Goal: Task Accomplishment & Management: Use online tool/utility

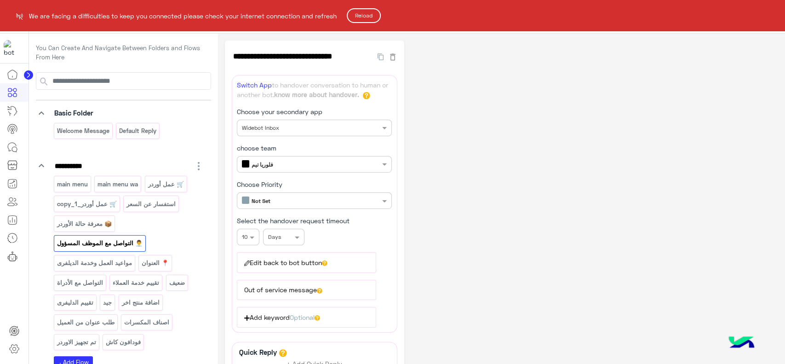
scroll to position [78, 0]
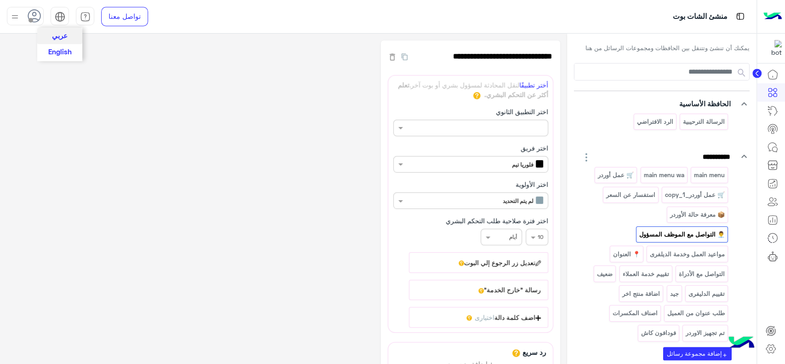
click at [69, 48] on span "English" at bounding box center [59, 51] width 23 height 8
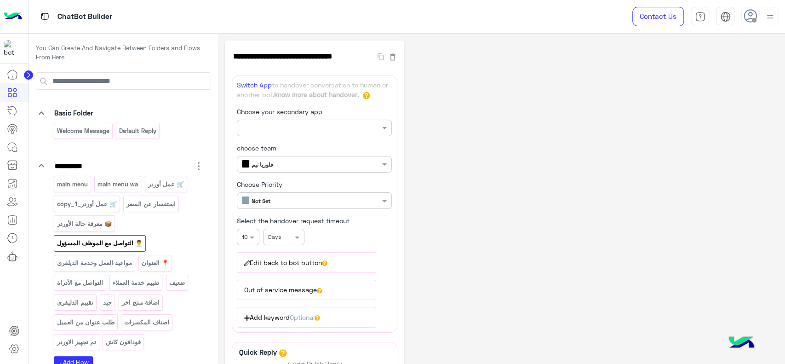
click at [11, 21] on img at bounding box center [13, 16] width 18 height 19
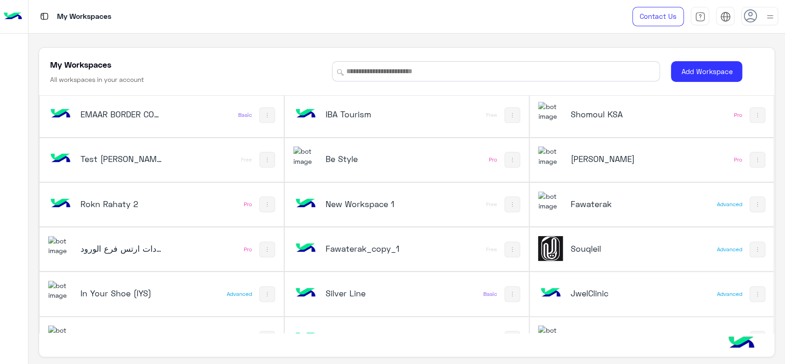
scroll to position [431, 0]
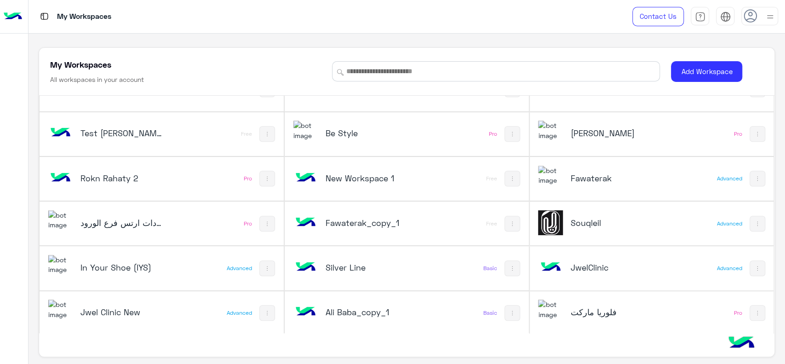
click at [87, 214] on div "عيادات ارتس فرع الورود" at bounding box center [116, 223] width 136 height 27
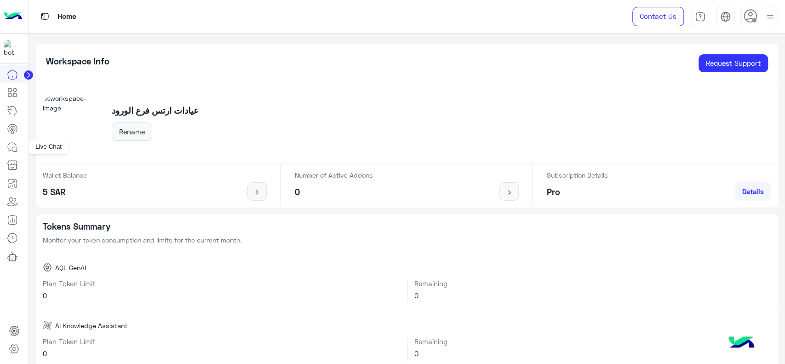
click at [19, 148] on link at bounding box center [12, 147] width 25 height 18
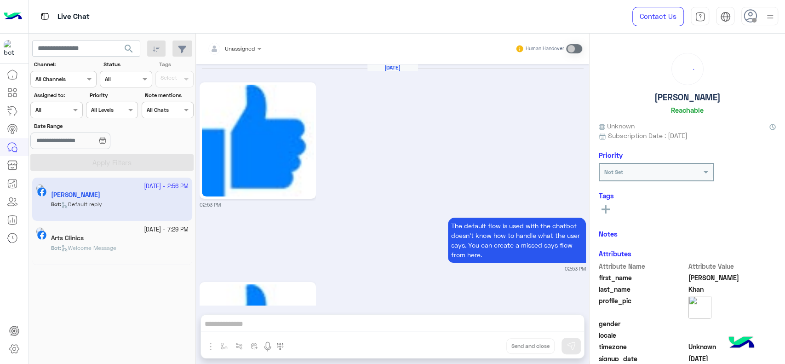
scroll to position [573, 0]
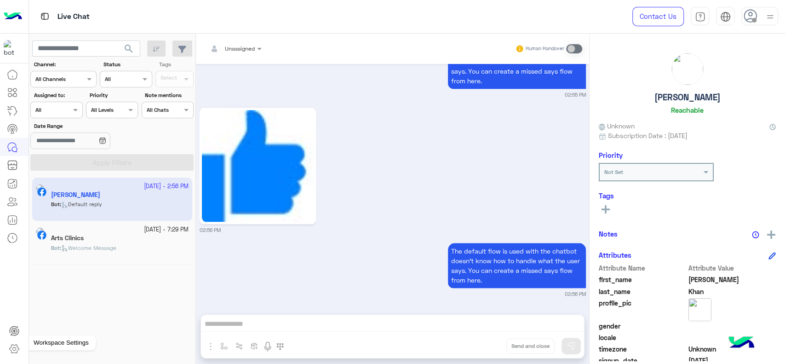
click at [13, 347] on icon at bounding box center [14, 348] width 11 height 11
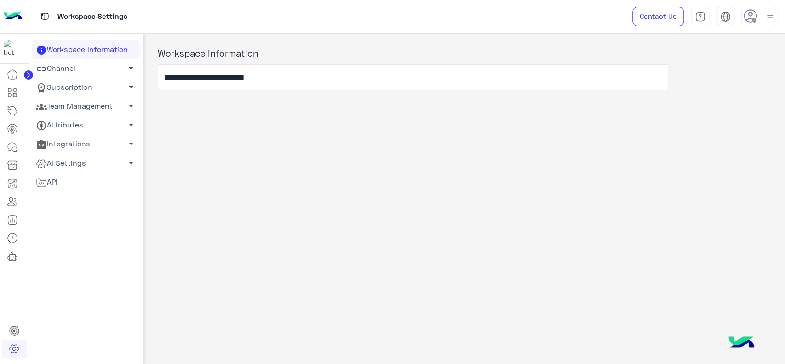
click at [73, 62] on link "Channel arrow_drop_down" at bounding box center [86, 68] width 108 height 19
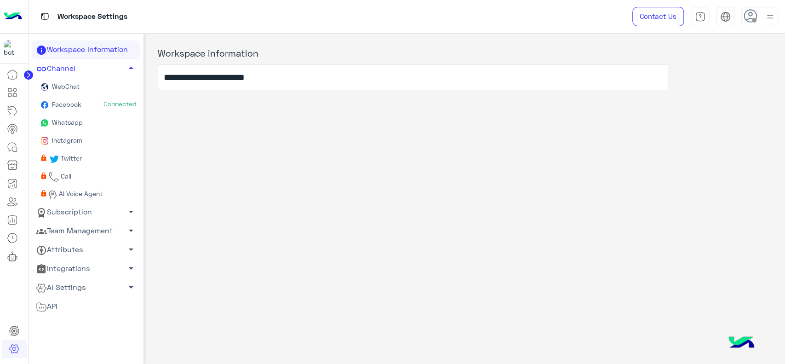
click at [75, 102] on span "Facebook" at bounding box center [65, 104] width 31 height 8
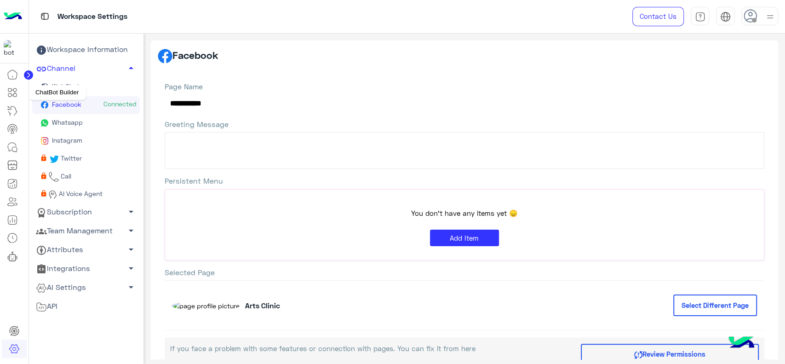
click at [12, 97] on icon at bounding box center [12, 92] width 11 height 11
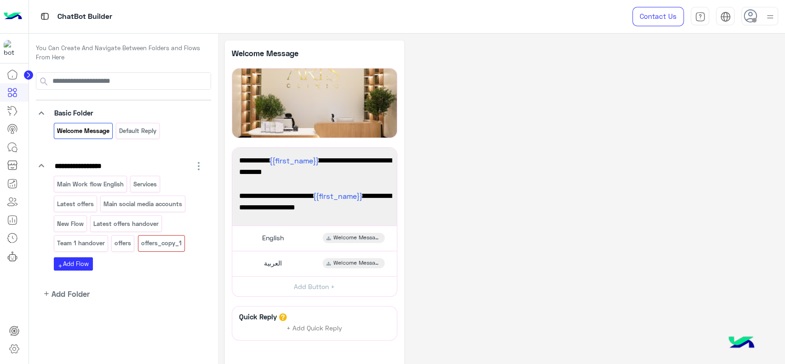
click at [16, 20] on img at bounding box center [13, 16] width 18 height 19
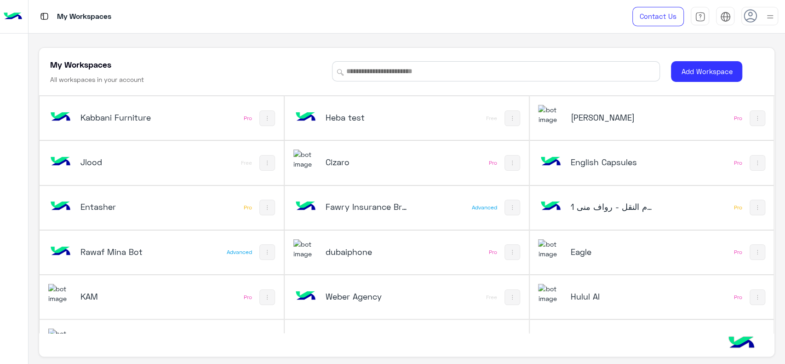
click at [7, 244] on div at bounding box center [14, 194] width 28 height 319
click at [0, 133] on div at bounding box center [14, 194] width 28 height 319
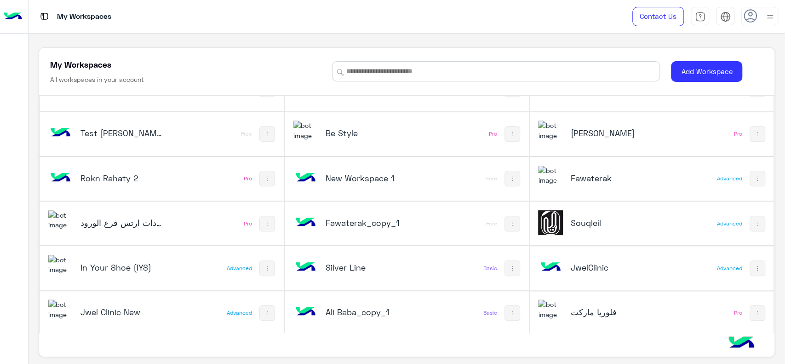
scroll to position [3, 0]
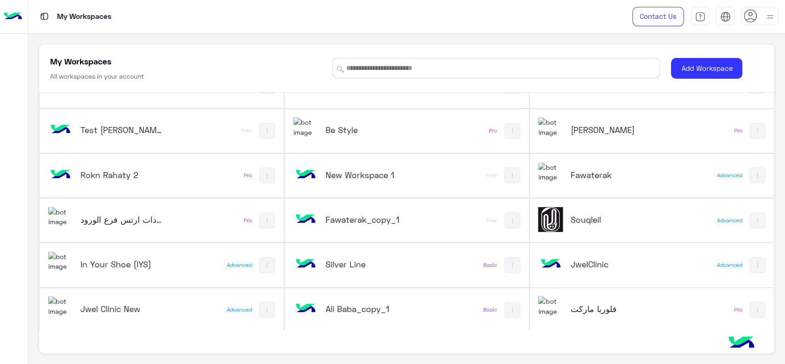
click at [404, 259] on h5 "Silver Line" at bounding box center [367, 264] width 82 height 11
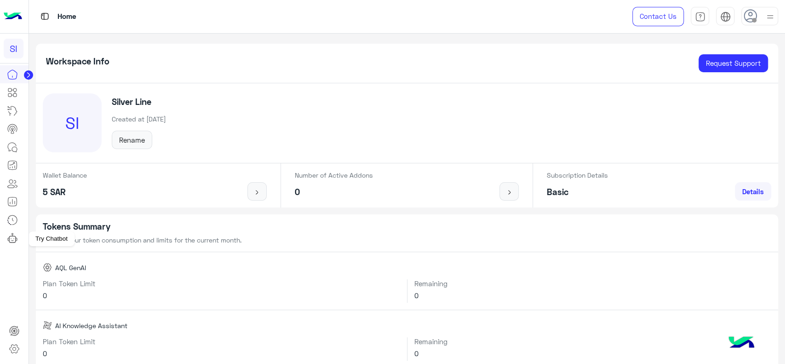
click at [14, 236] on icon at bounding box center [12, 237] width 11 height 11
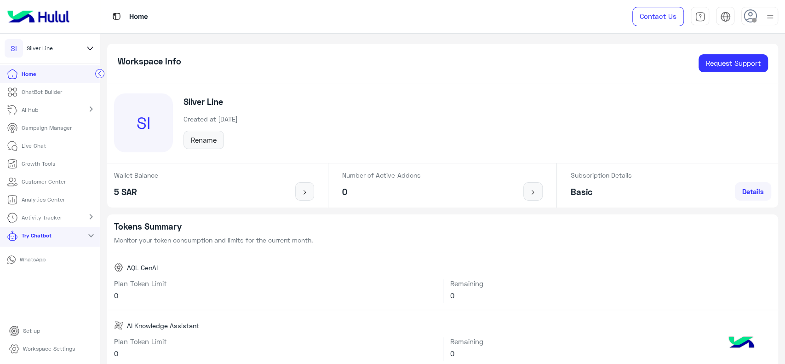
click at [34, 253] on link "WhatsApp" at bounding box center [50, 260] width 100 height 16
click at [91, 52] on icon at bounding box center [90, 48] width 10 height 11
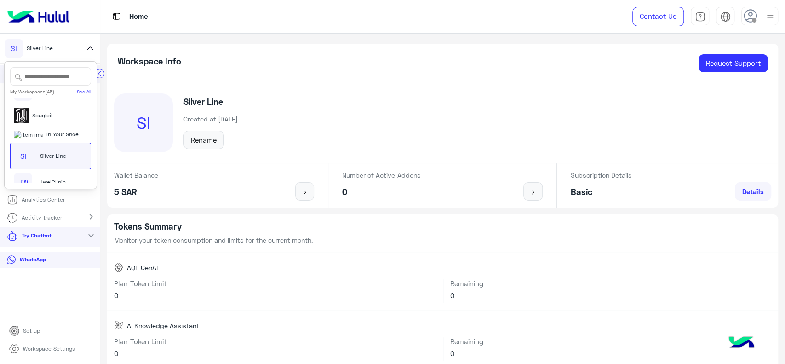
scroll to position [1000, 0]
click at [55, 176] on div "فلوريا ماركت" at bounding box center [47, 175] width 66 height 9
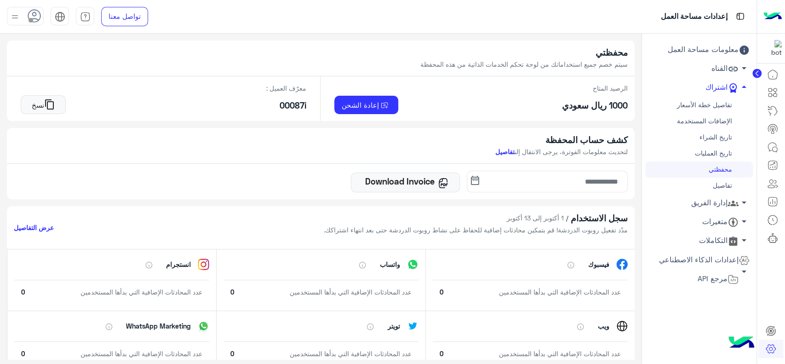
click at [757, 72] on icon at bounding box center [757, 73] width 2 height 5
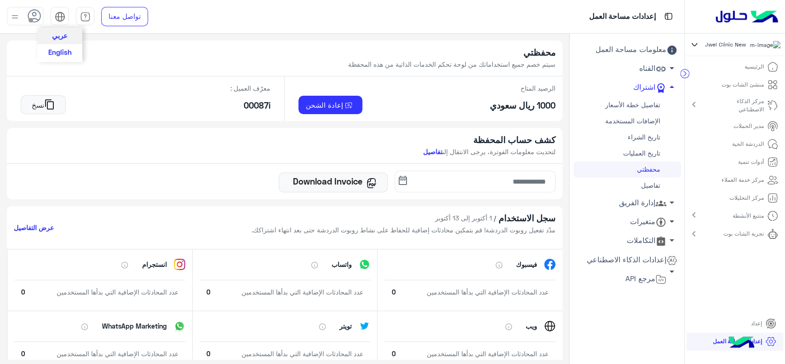
click at [61, 19] on img at bounding box center [60, 16] width 11 height 11
click at [65, 54] on span "English" at bounding box center [59, 51] width 23 height 8
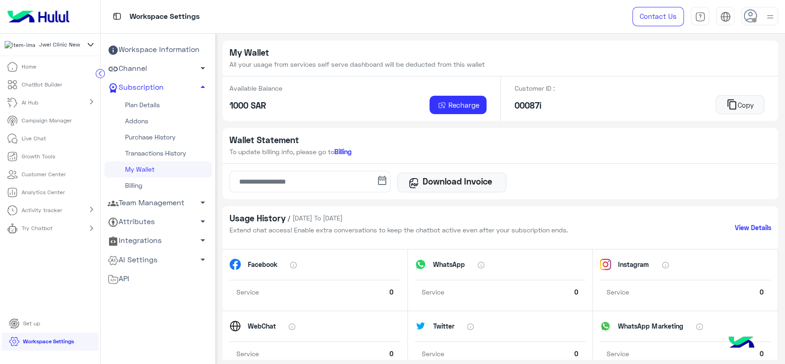
click at [37, 70] on link "Home" at bounding box center [21, 67] width 43 height 18
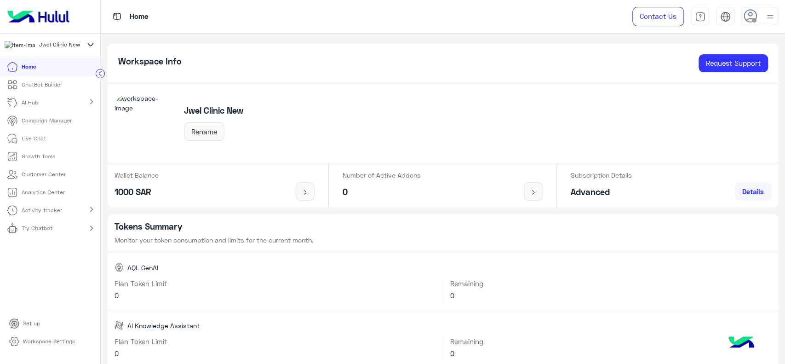
click at [30, 17] on img at bounding box center [38, 16] width 69 height 19
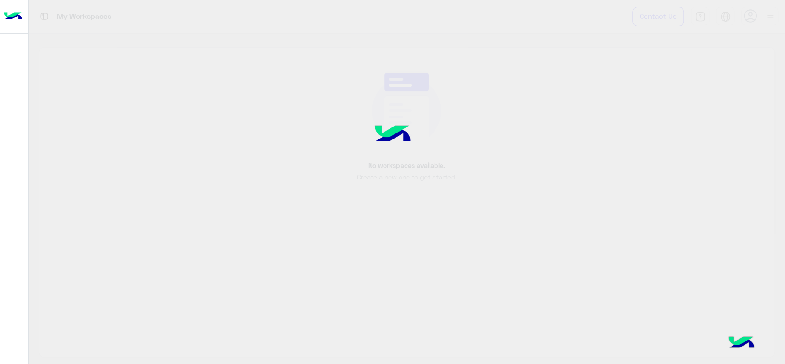
click at [17, 17] on img at bounding box center [13, 16] width 18 height 19
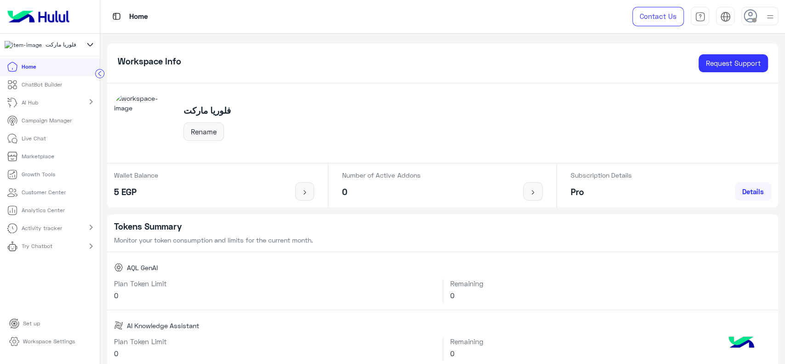
click at [43, 214] on p "Analytics Center" at bounding box center [43, 210] width 43 height 8
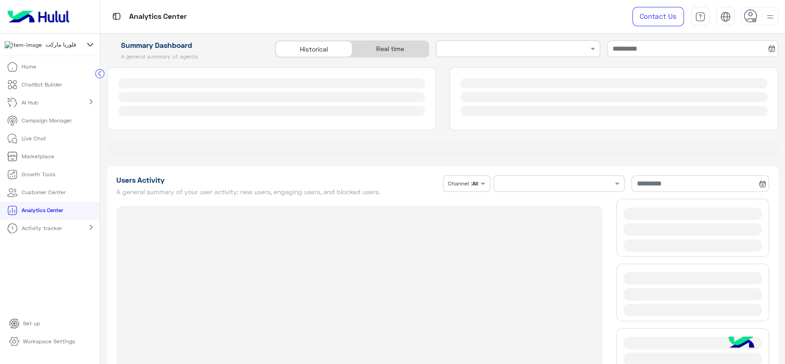
type input "**********"
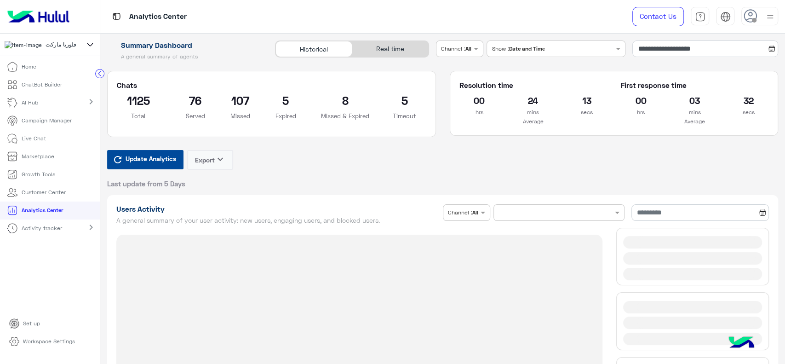
type input "**********"
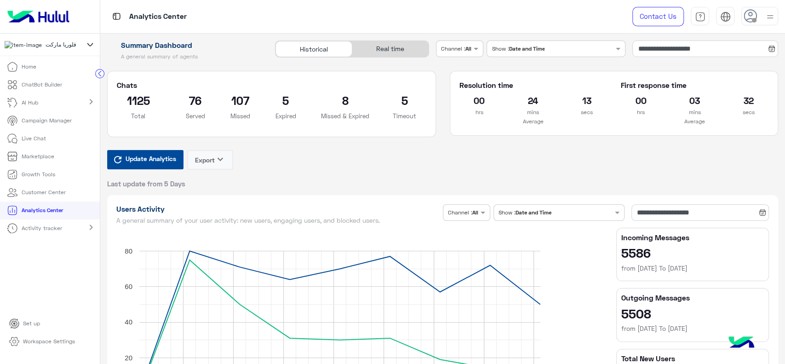
type input "**********"
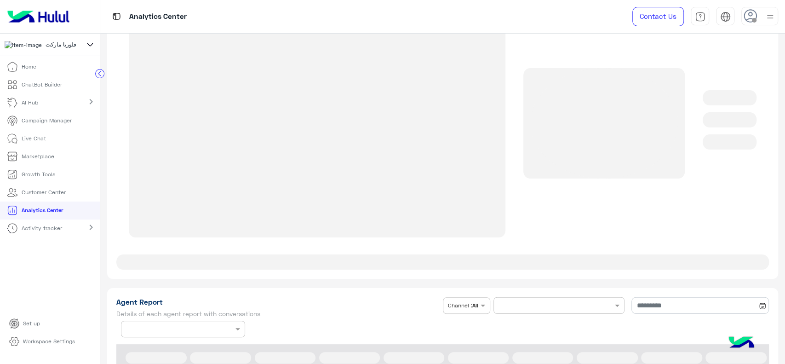
type input "**********"
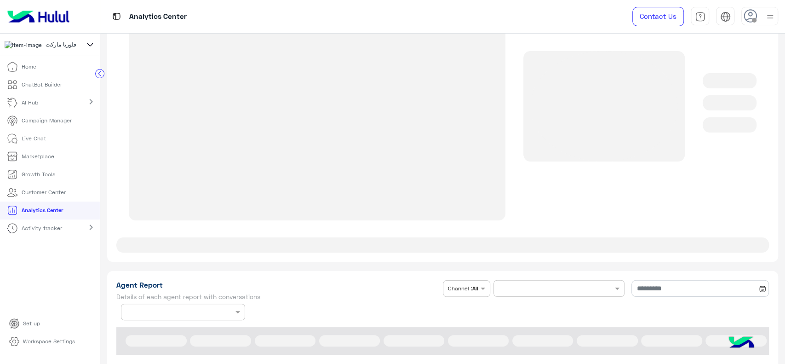
type input "**********"
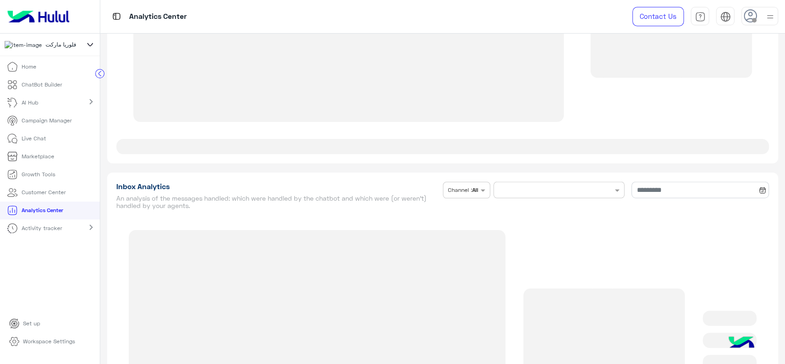
scroll to position [1562, 0]
type input "**********"
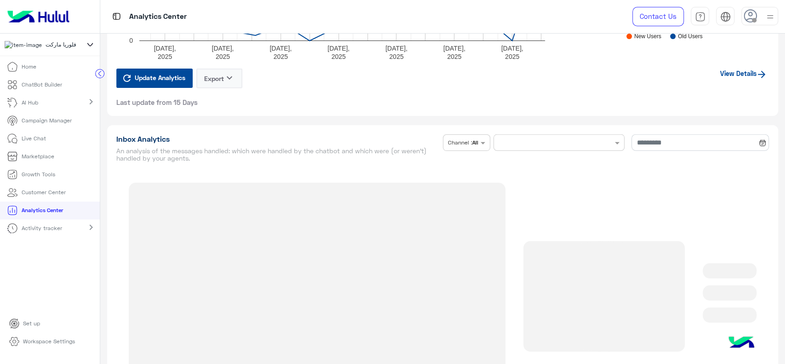
scroll to position [1476, 0]
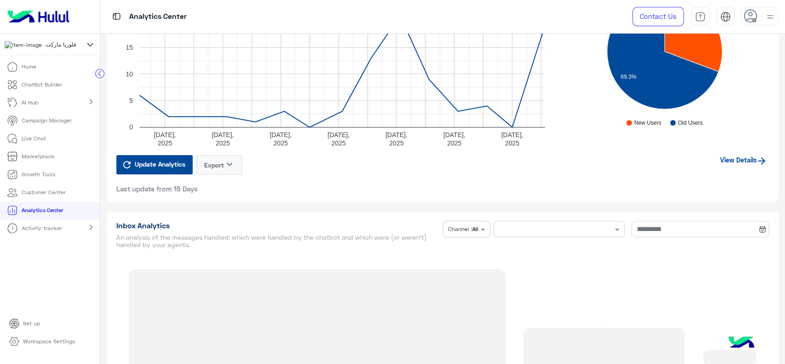
type input "**********"
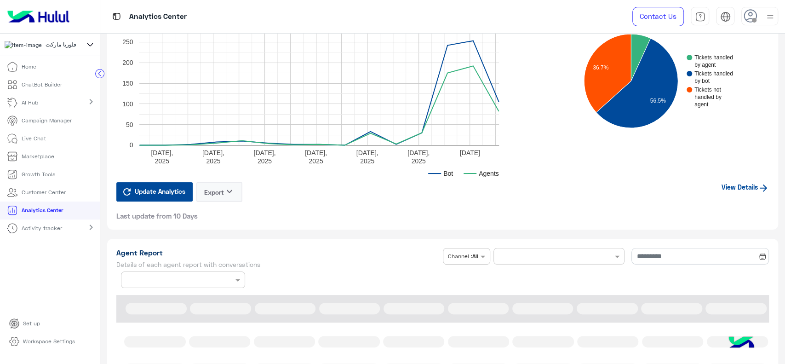
type input "**********"
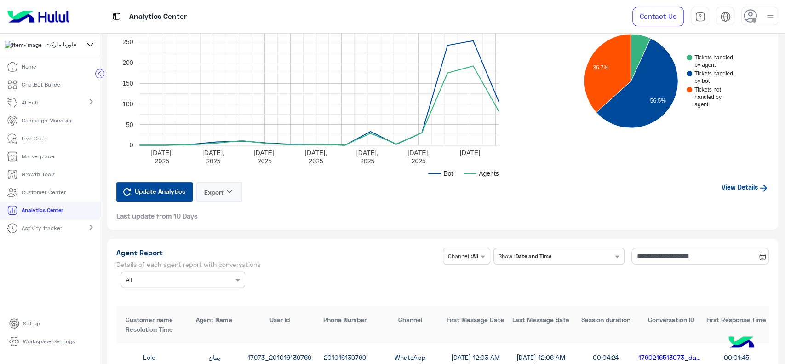
scroll to position [1876, 0]
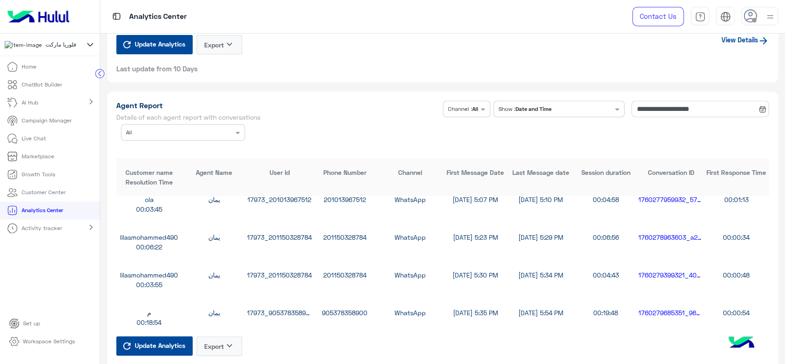
type input "**********"
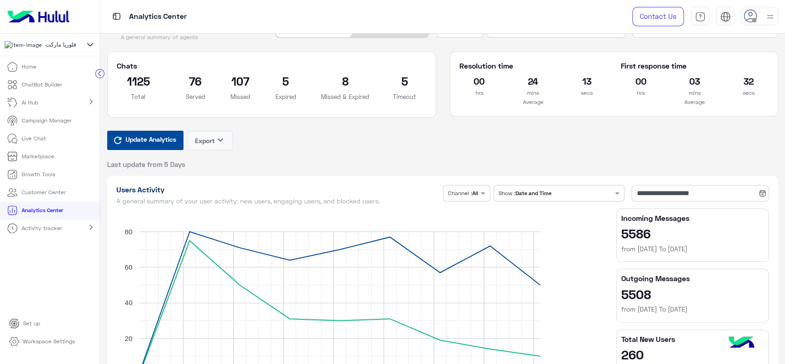
scroll to position [19, 0]
click at [95, 44] on icon at bounding box center [90, 44] width 10 height 11
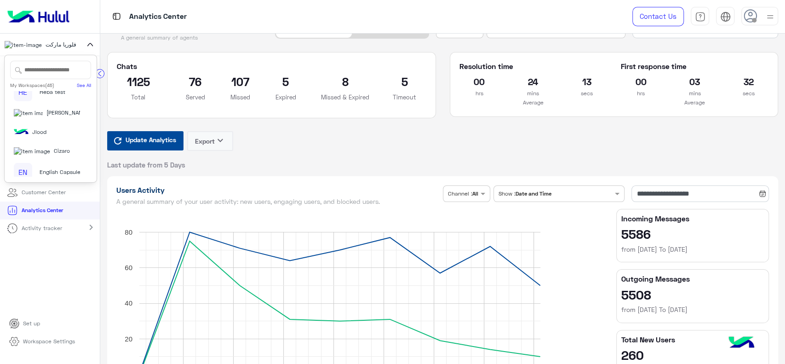
scroll to position [39, 0]
click at [55, 116] on span "[PERSON_NAME]" at bounding box center [67, 112] width 42 height 8
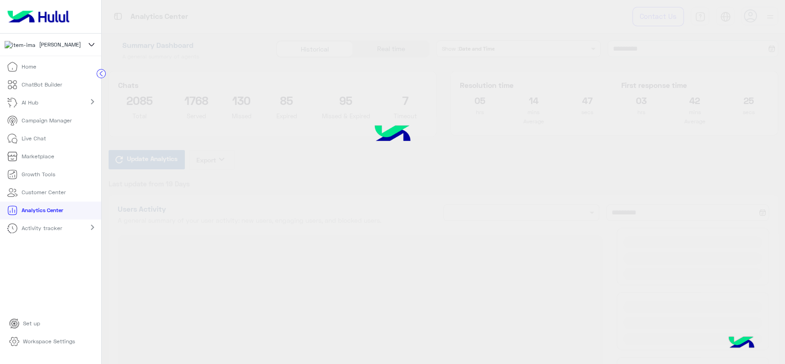
type input "**********"
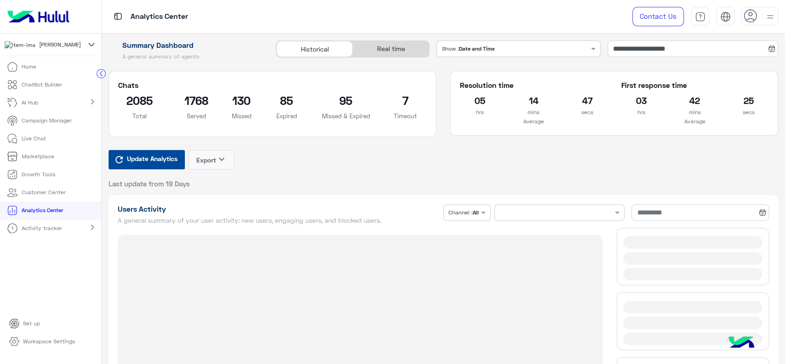
type input "**********"
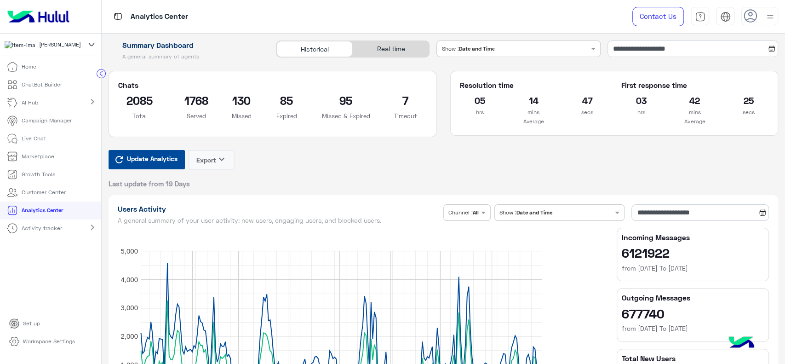
type input "**********"
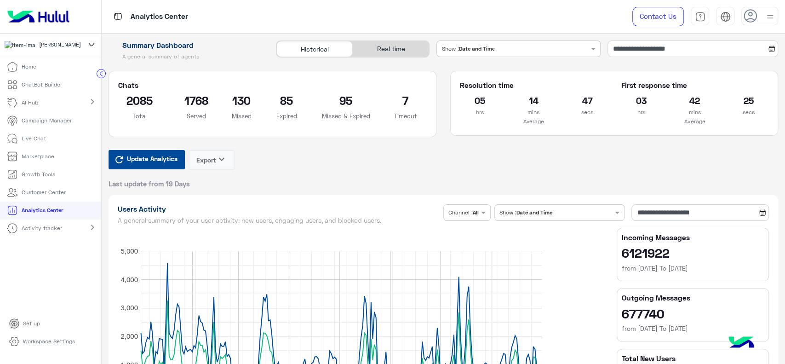
type input "**********"
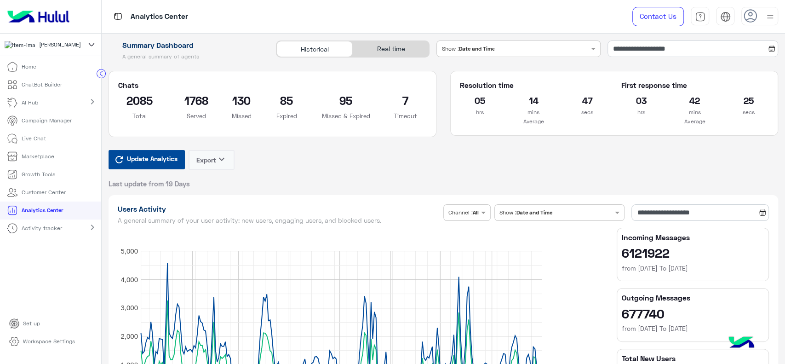
click at [92, 47] on icon at bounding box center [91, 44] width 10 height 11
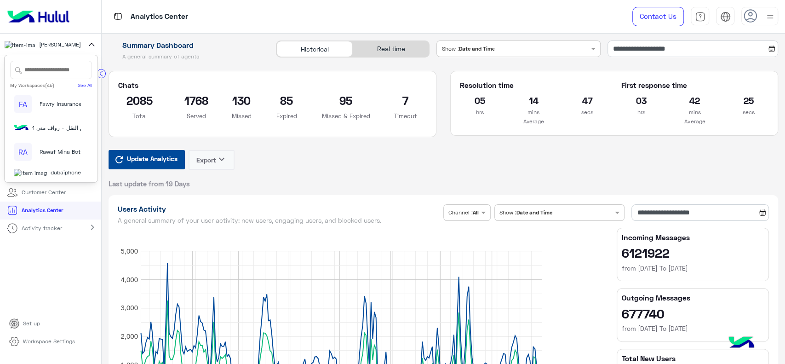
scroll to position [170, 0]
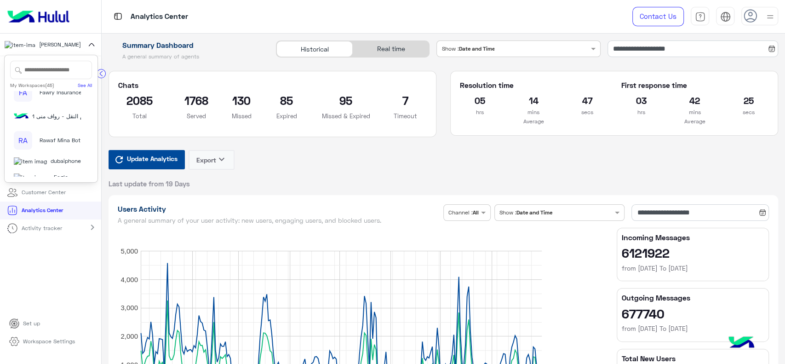
click at [49, 97] on span "Fawry Insurance Brokerage`s" at bounding box center [77, 92] width 75 height 8
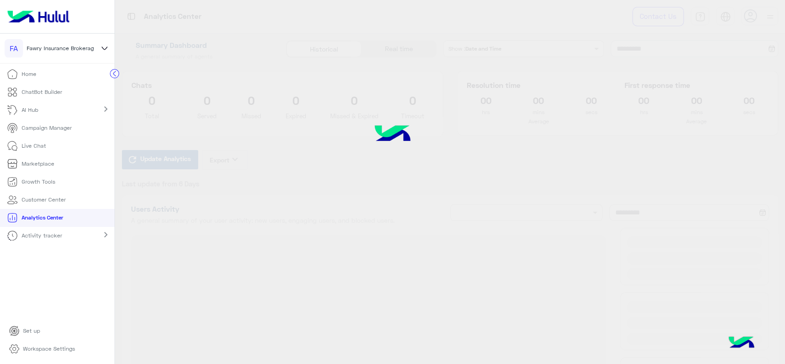
type input "**********"
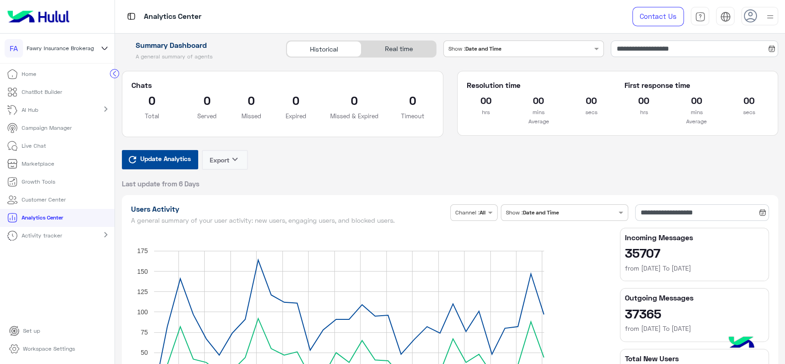
type input "**********"
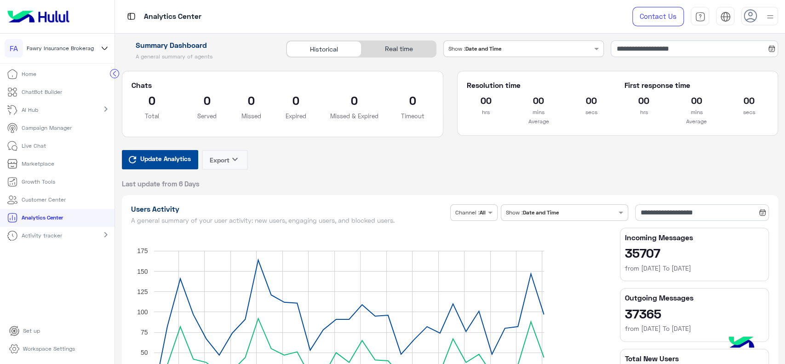
type input "**********"
click at [101, 50] on icon at bounding box center [104, 48] width 11 height 11
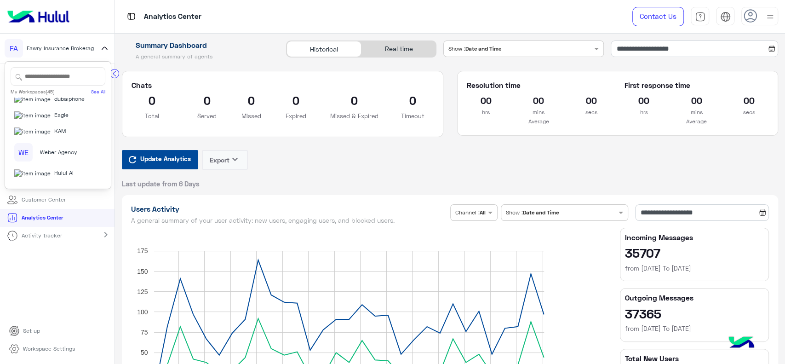
scroll to position [231, 0]
click at [60, 110] on span "dubaiphone" at bounding box center [69, 106] width 30 height 8
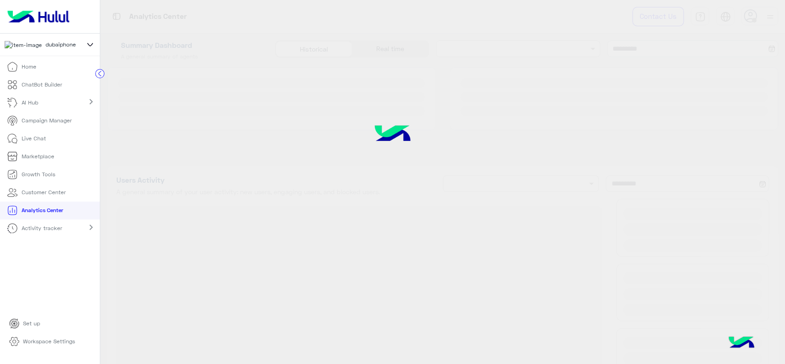
type input "**********"
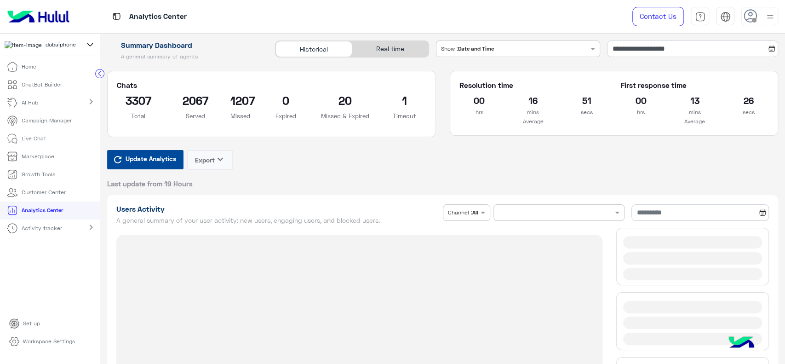
type input "**********"
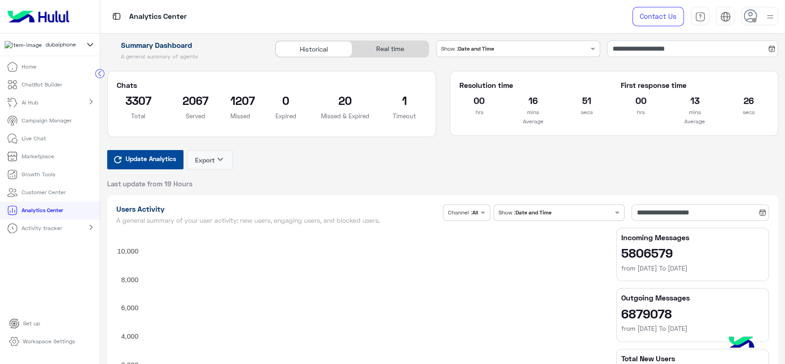
type input "**********"
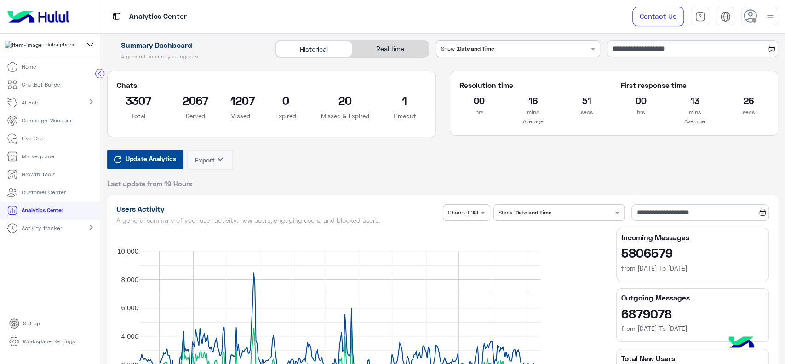
type input "**********"
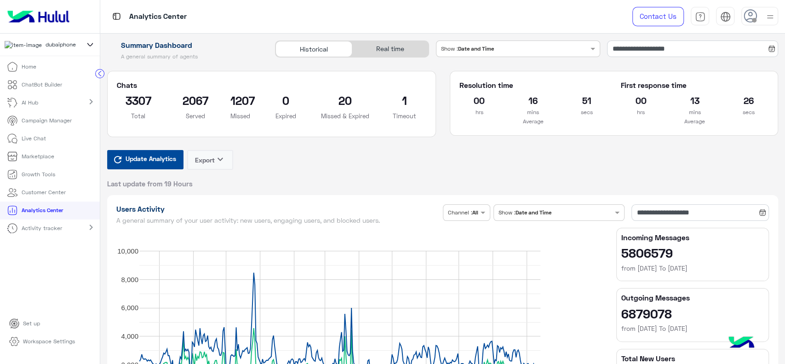
type input "**********"
click at [39, 20] on img at bounding box center [38, 16] width 69 height 19
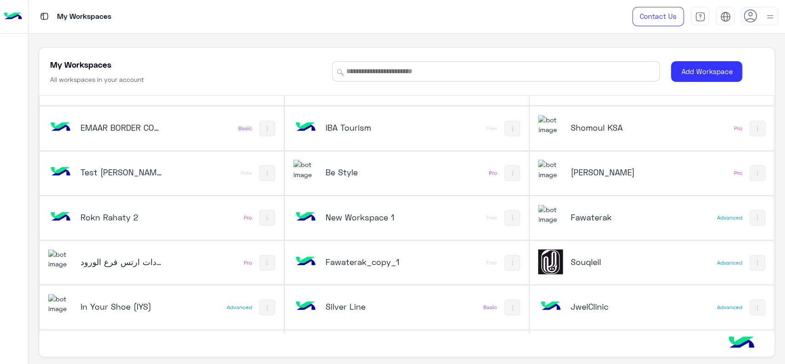
scroll to position [431, 0]
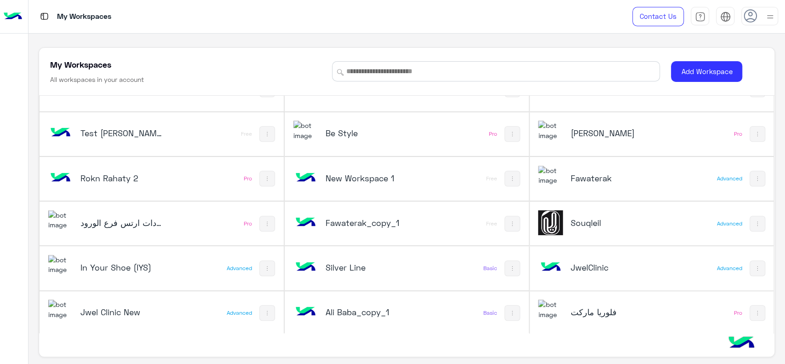
click at [570, 227] on div "Souqleil" at bounding box center [611, 223] width 82 height 13
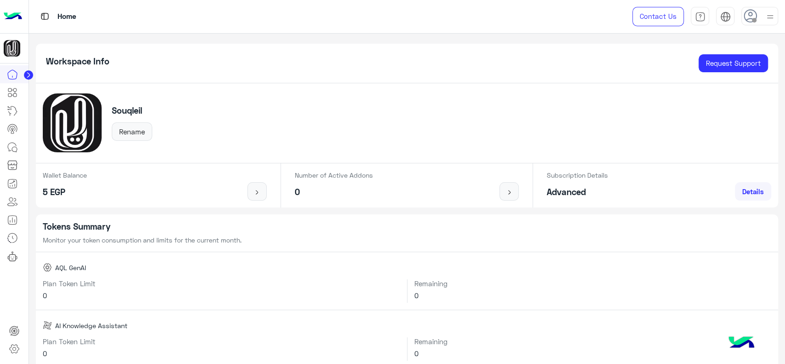
click at [29, 73] on circle at bounding box center [28, 74] width 9 height 9
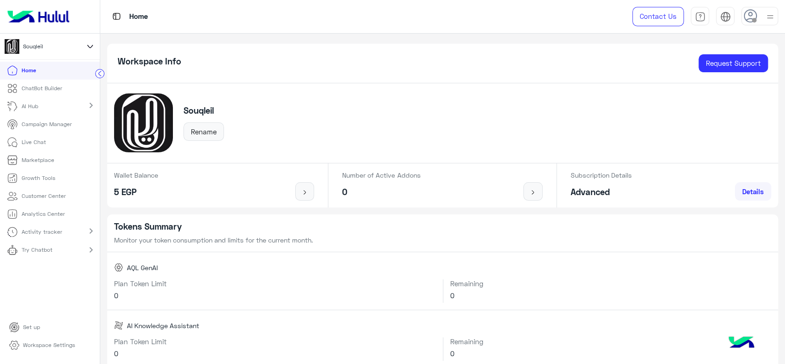
click at [35, 345] on p "Workspace Settings" at bounding box center [49, 345] width 52 height 8
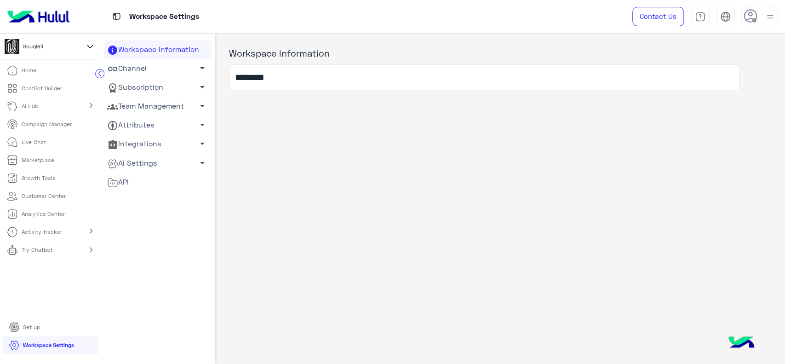
click at [146, 70] on link "Channel arrow_drop_down" at bounding box center [158, 68] width 108 height 19
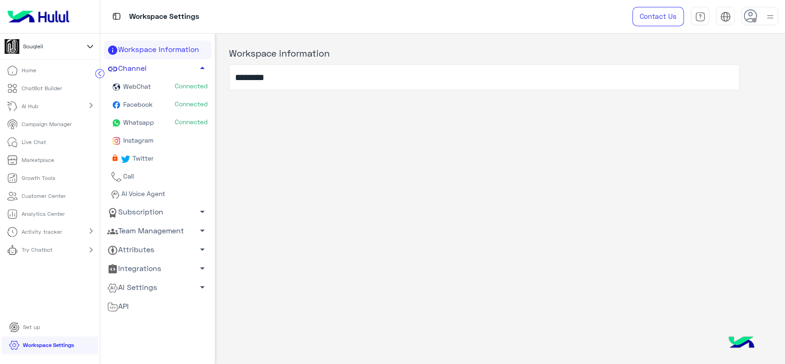
click at [146, 70] on link "Channel arrow_drop_up" at bounding box center [158, 68] width 108 height 19
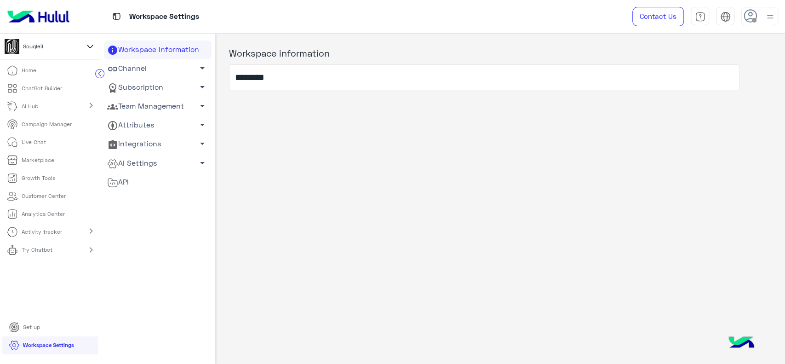
click at [52, 17] on img at bounding box center [38, 16] width 69 height 19
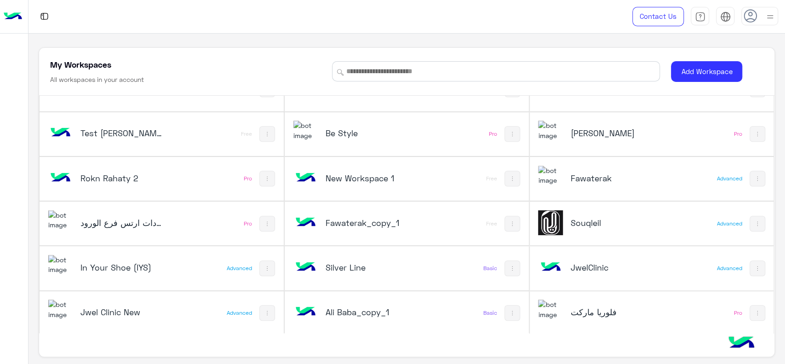
scroll to position [3, 0]
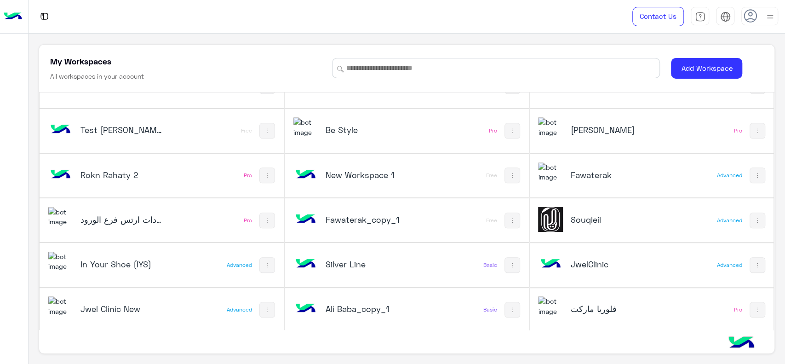
click at [611, 307] on h5 "فلوريا ماركت" at bounding box center [611, 308] width 82 height 11
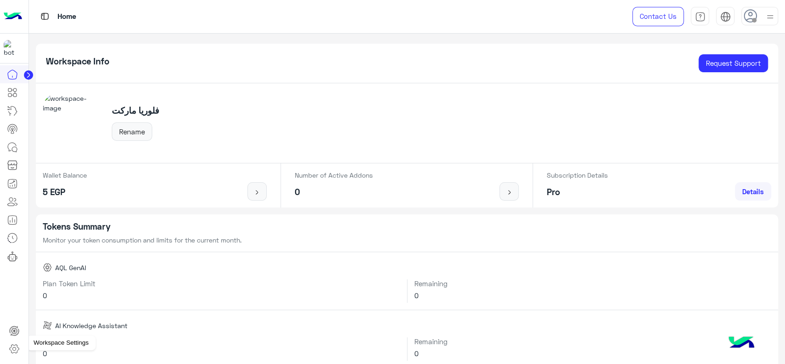
click at [21, 349] on link at bounding box center [14, 348] width 25 height 18
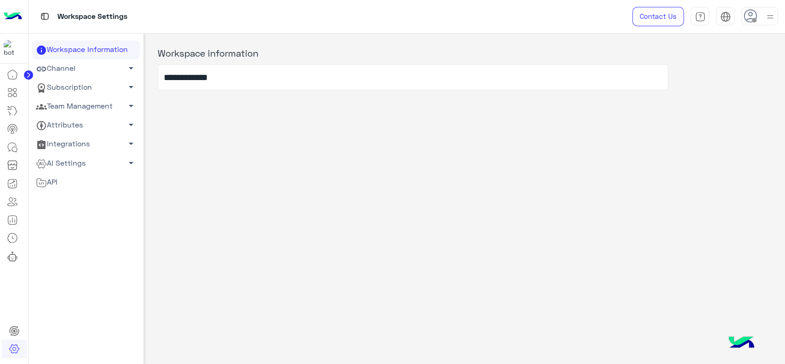
click at [90, 109] on link "Team Management arrow_drop_down" at bounding box center [86, 106] width 108 height 19
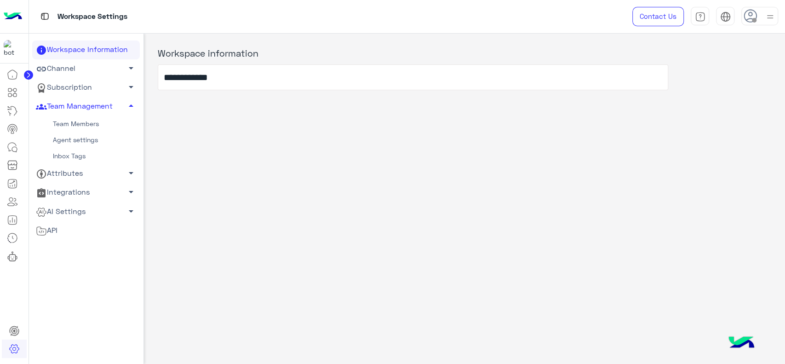
click at [81, 121] on link "Team Members" at bounding box center [86, 124] width 108 height 16
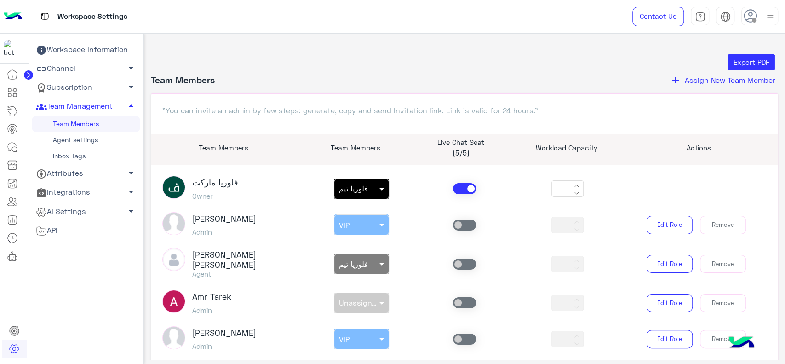
click at [691, 82] on span "Assign New Team Member" at bounding box center [730, 79] width 91 height 9
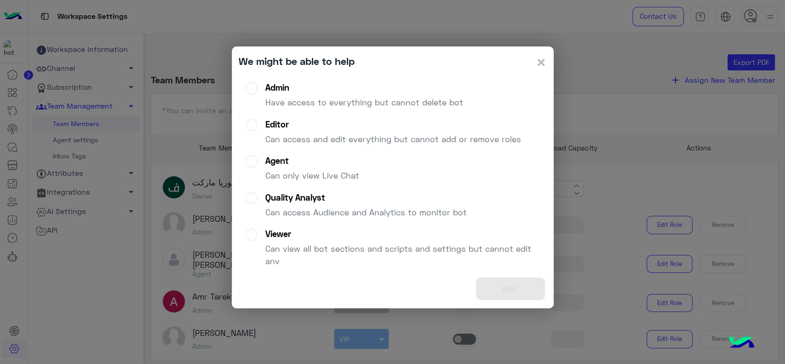
click at [396, 102] on p "Have access to everything but cannot delete bot" at bounding box center [364, 102] width 198 height 12
click at [493, 285] on button "Next" at bounding box center [510, 288] width 69 height 23
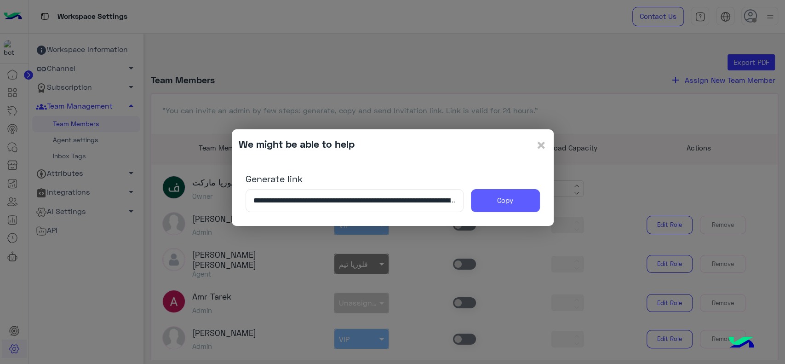
click at [500, 206] on button "Copy" at bounding box center [505, 200] width 69 height 23
click at [210, 111] on modal-container "**********" at bounding box center [392, 182] width 785 height 364
click at [541, 144] on span "×" at bounding box center [541, 144] width 11 height 21
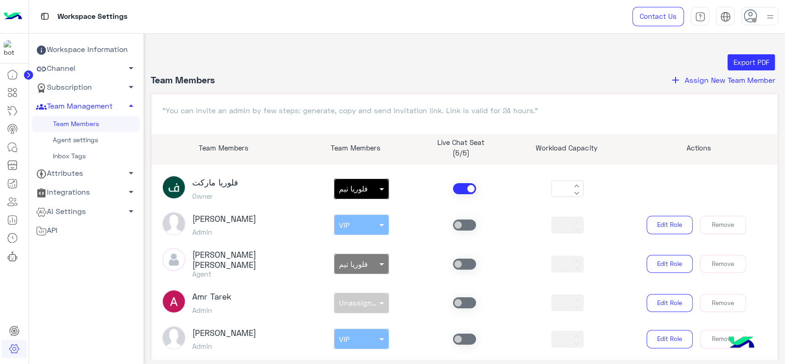
drag, startPoint x: 31, startPoint y: 79, endPoint x: 27, endPoint y: 73, distance: 7.7
click at [27, 73] on div "Workspace Settings Contact Us Help Center عربي English Workspace Information Ch…" at bounding box center [392, 182] width 785 height 364
click at [27, 73] on circle at bounding box center [28, 74] width 9 height 9
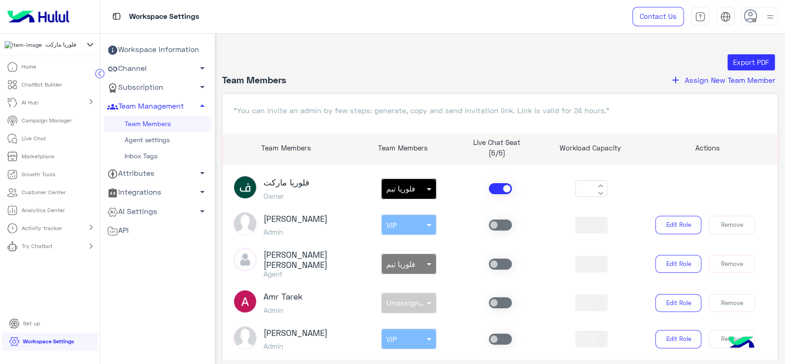
click at [91, 50] on icon at bounding box center [90, 44] width 10 height 11
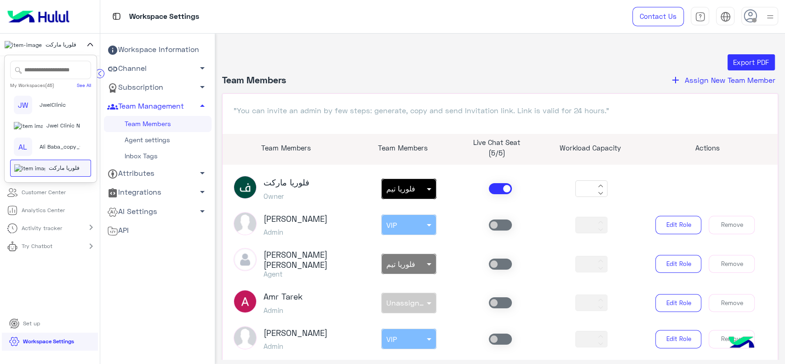
scroll to position [902, 0]
click at [44, 43] on span "Souqleil" at bounding box center [42, 39] width 20 height 8
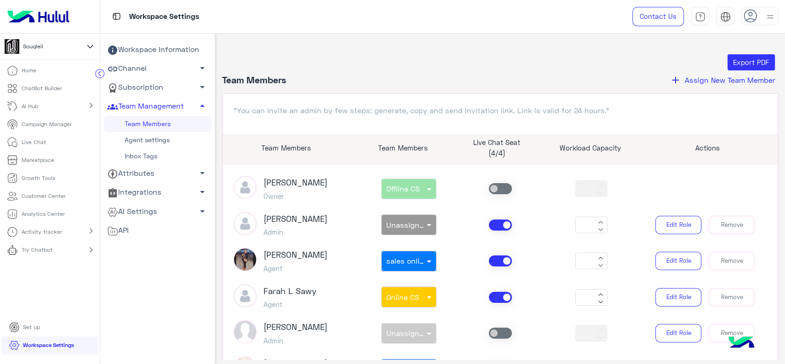
click at [714, 86] on header "Team Members add Assign New Team Member" at bounding box center [500, 83] width 556 height 19
click at [711, 83] on span "Assign New Team Member" at bounding box center [730, 79] width 91 height 9
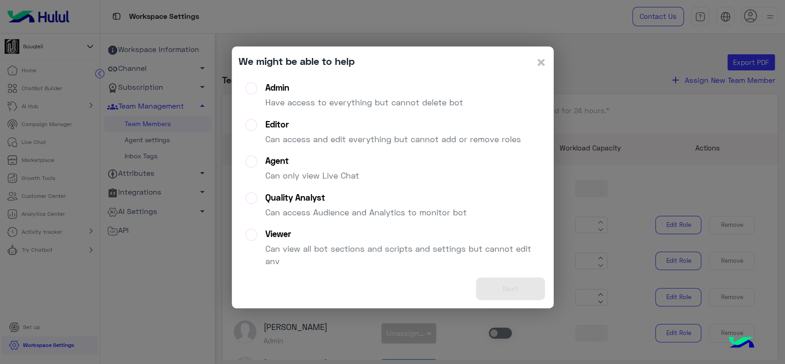
click at [315, 91] on div "Admin" at bounding box center [364, 87] width 198 height 11
click at [504, 298] on button "Next" at bounding box center [510, 288] width 69 height 23
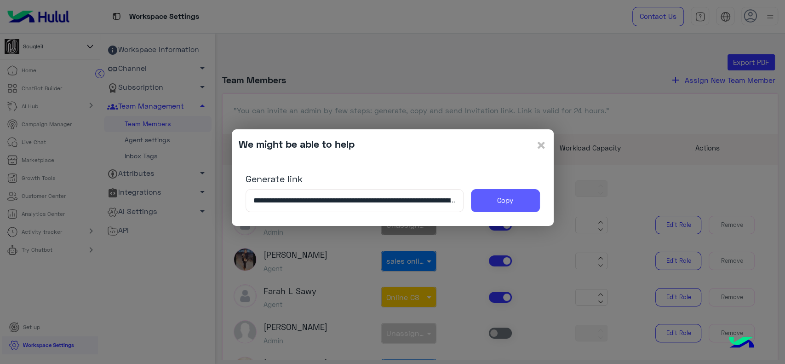
click at [488, 206] on button "Copy" at bounding box center [505, 200] width 69 height 23
click at [543, 146] on span "×" at bounding box center [541, 144] width 11 height 21
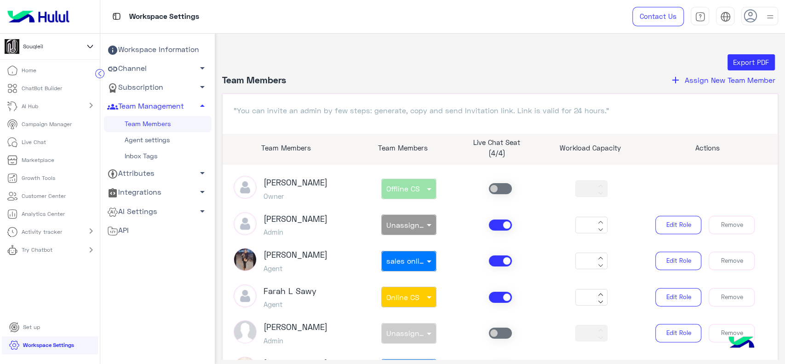
click at [39, 88] on p "ChatBot Builder" at bounding box center [42, 88] width 40 height 8
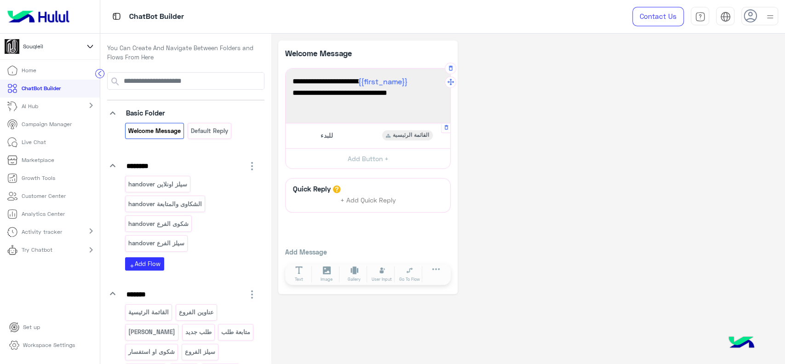
click at [366, 127] on div "للبدء القائمة الرئيسية" at bounding box center [368, 135] width 158 height 18
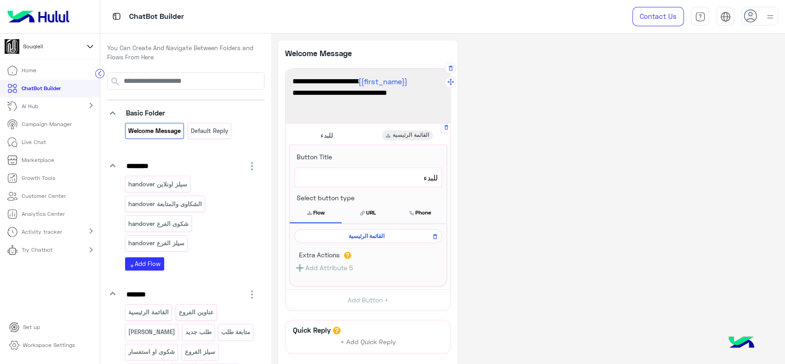
click at [363, 237] on span "القائمة الرئيسية" at bounding box center [366, 236] width 134 height 8
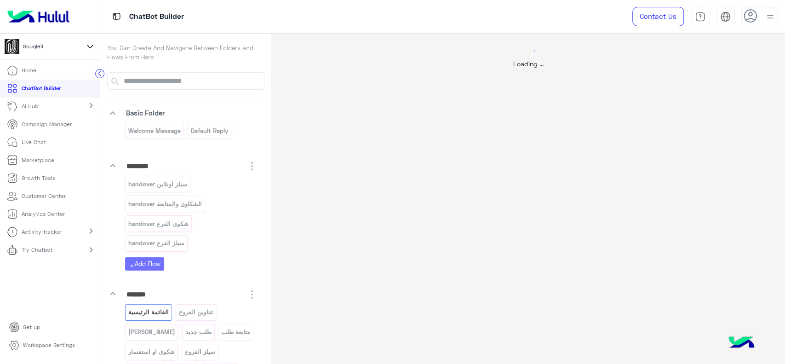
select select "*"
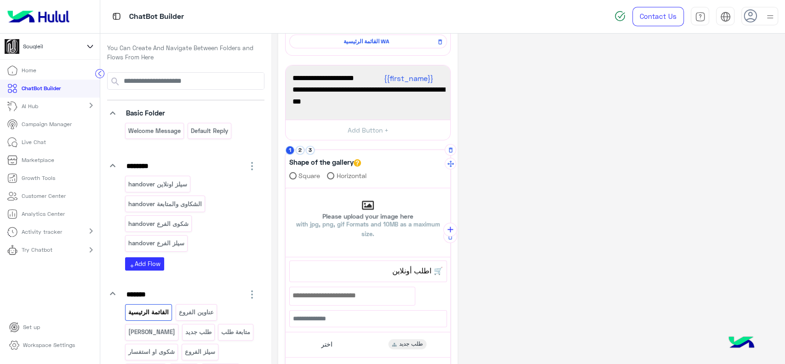
scroll to position [116, 0]
click at [303, 149] on button "2" at bounding box center [300, 149] width 9 height 9
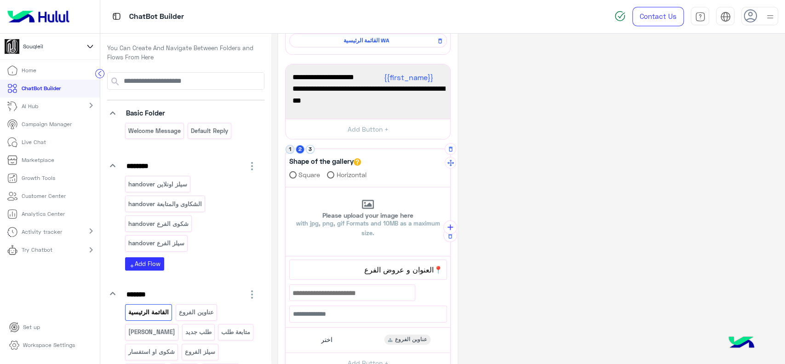
click at [292, 150] on button "1" at bounding box center [290, 149] width 9 height 9
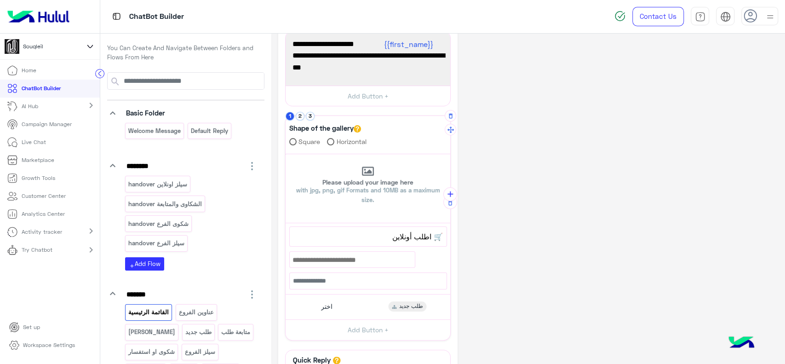
scroll to position [149, 0]
click at [300, 118] on button "2" at bounding box center [300, 115] width 9 height 9
click at [309, 115] on button "3" at bounding box center [310, 115] width 9 height 9
click at [287, 113] on button "1" at bounding box center [290, 115] width 9 height 9
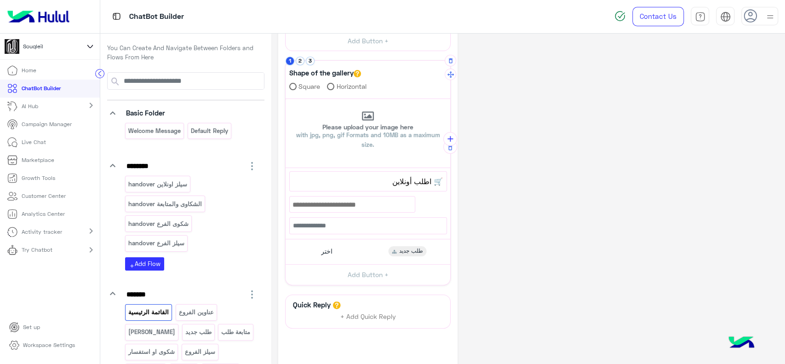
scroll to position [207, 0]
click at [342, 251] on div "اختر طلب جديد" at bounding box center [368, 250] width 158 height 18
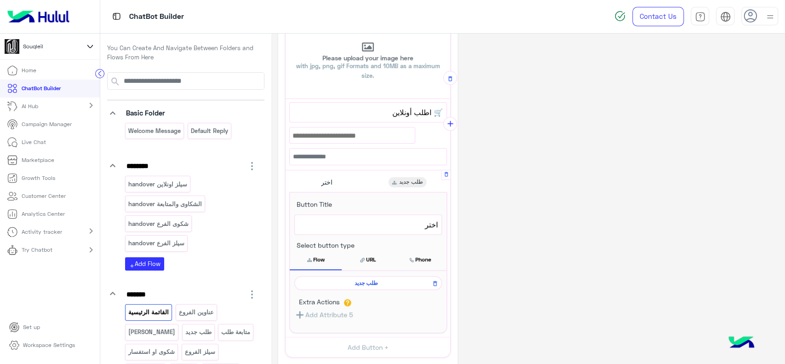
scroll to position [273, 0]
click at [347, 285] on span "طلب جديد" at bounding box center [366, 283] width 134 height 8
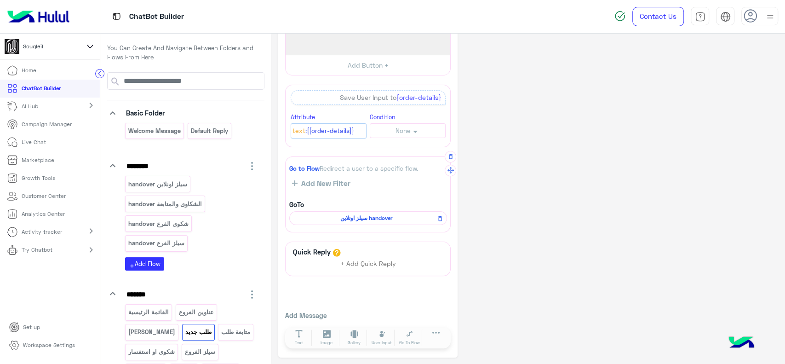
scroll to position [0, 0]
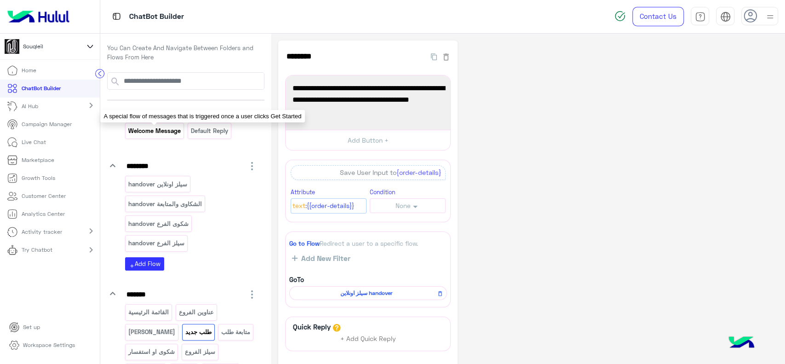
click at [168, 127] on p "Welcome Message" at bounding box center [155, 131] width 54 height 11
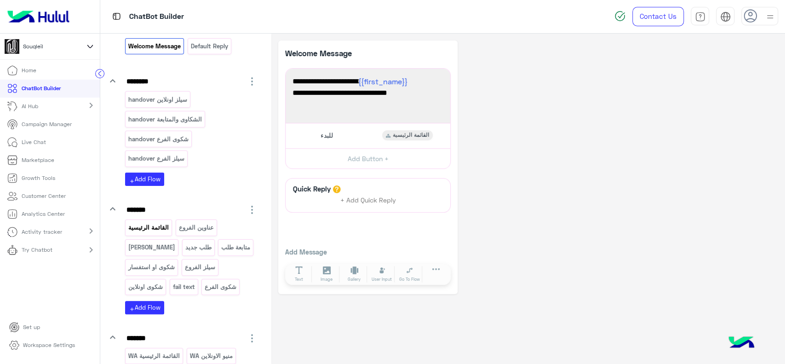
scroll to position [83, 0]
click at [153, 227] on p "القائمة الرئيسية" at bounding box center [149, 229] width 42 height 11
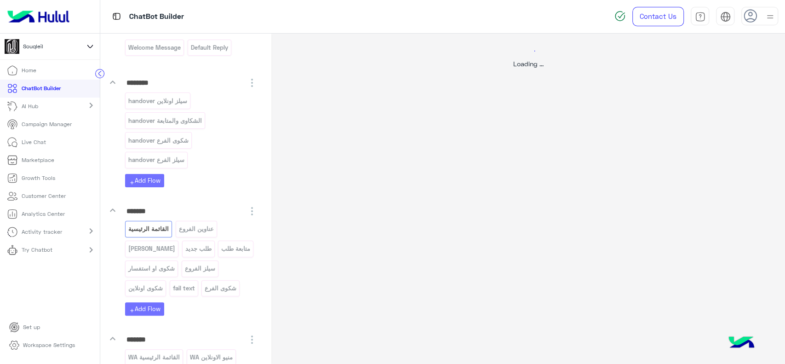
select select "*"
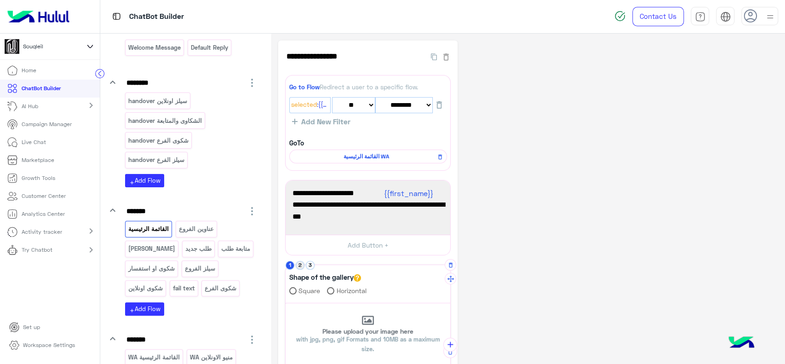
click at [298, 266] on button "2" at bounding box center [300, 265] width 9 height 9
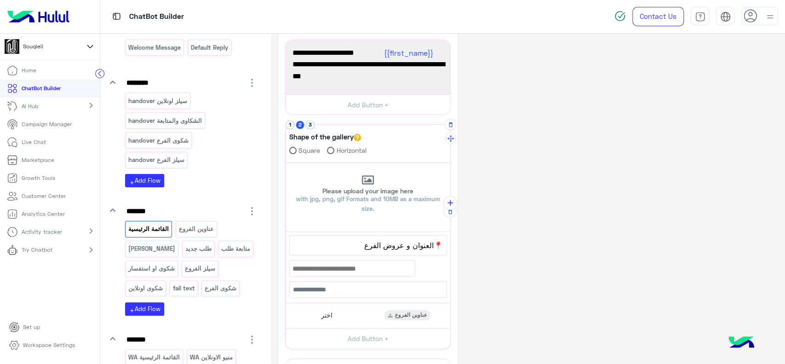
scroll to position [143, 0]
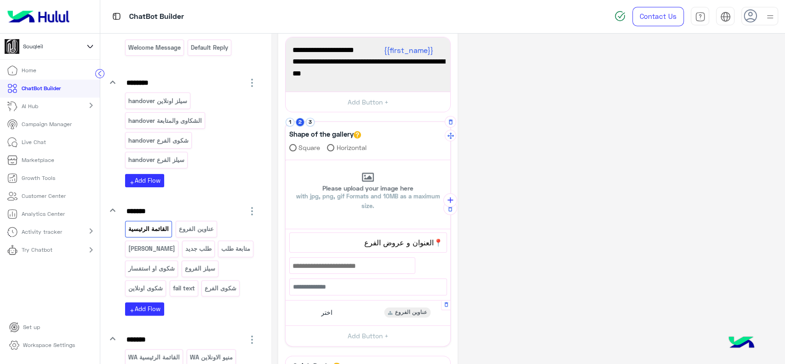
click at [364, 317] on div "[PERSON_NAME] الفروع" at bounding box center [368, 313] width 158 height 18
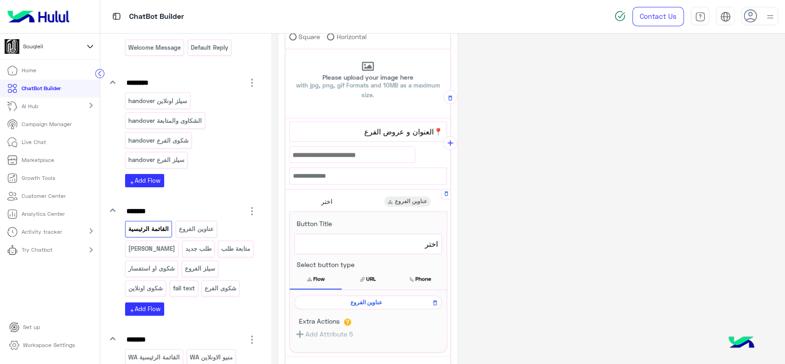
scroll to position [254, 0]
click at [364, 305] on div "عناوين الفروع" at bounding box center [368, 302] width 148 height 14
click at [364, 301] on span "عناوين الفروع" at bounding box center [366, 302] width 134 height 8
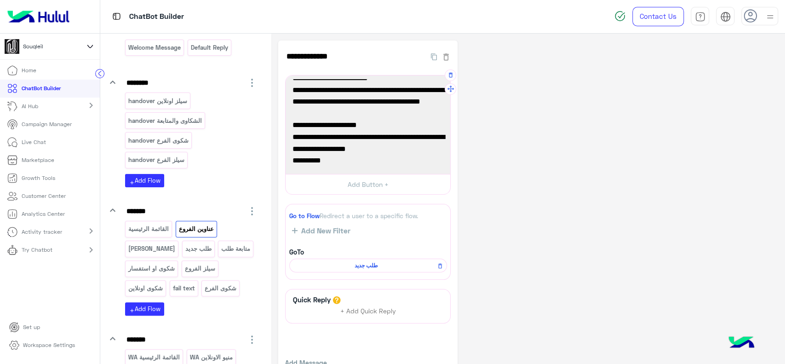
scroll to position [0, 0]
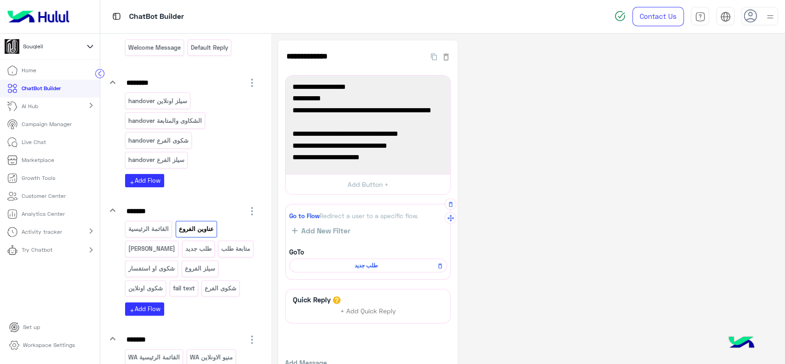
click at [374, 264] on span "طلب جديد" at bounding box center [366, 265] width 144 height 8
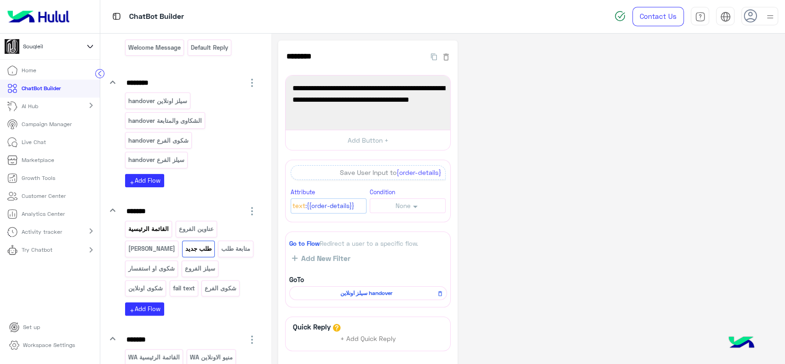
click at [155, 227] on p "القائمة الرئيسية" at bounding box center [149, 229] width 42 height 11
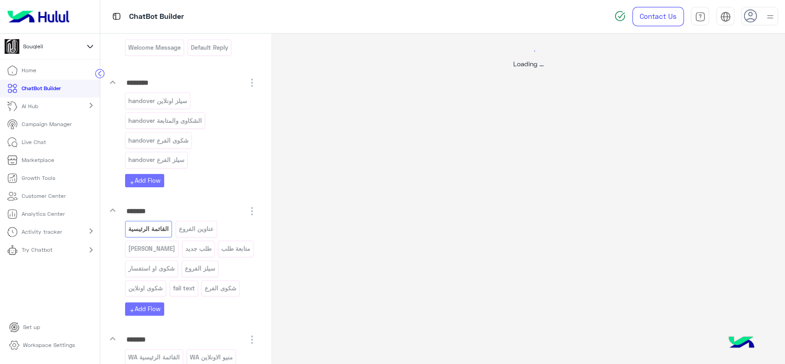
select select "*"
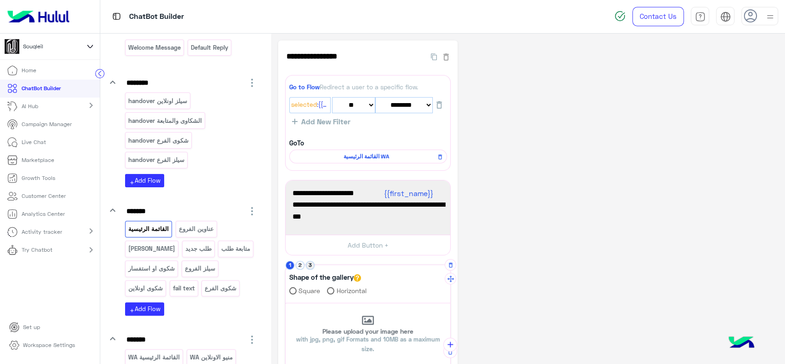
click at [311, 267] on button "3" at bounding box center [310, 265] width 9 height 9
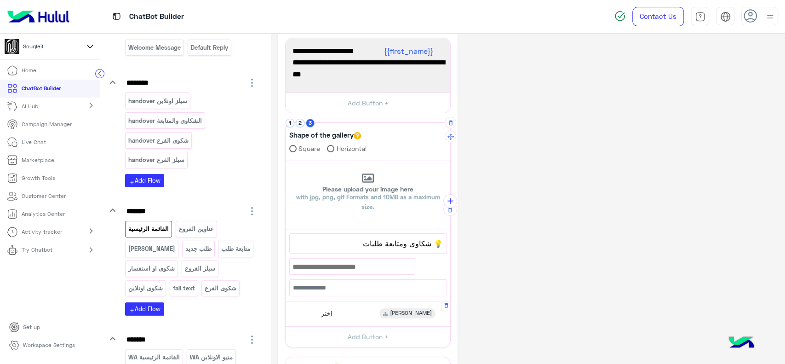
click at [353, 318] on div "اختر [PERSON_NAME]" at bounding box center [368, 314] width 158 height 18
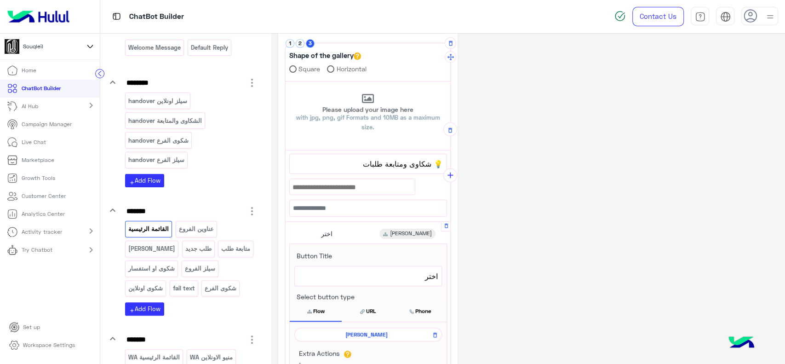
click at [364, 333] on span "[PERSON_NAME]" at bounding box center [366, 334] width 134 height 8
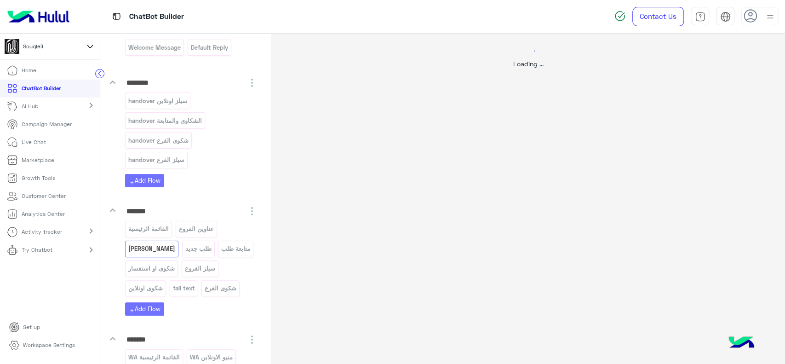
select select "*"
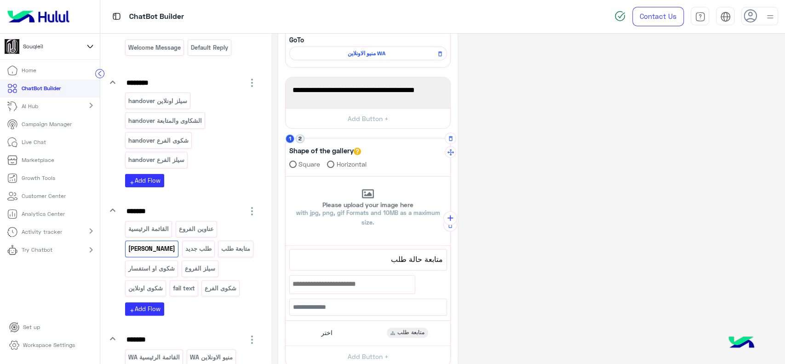
click at [299, 139] on button "2" at bounding box center [300, 138] width 9 height 9
click at [291, 139] on button "1" at bounding box center [290, 138] width 9 height 9
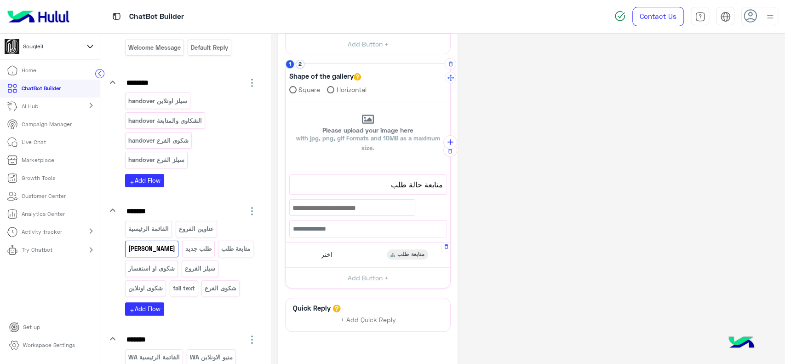
click at [352, 263] on div "اختر متابعة طلب Button Title **** 76 اختر Select button type Flow URL Phone متا…" at bounding box center [368, 254] width 165 height 25
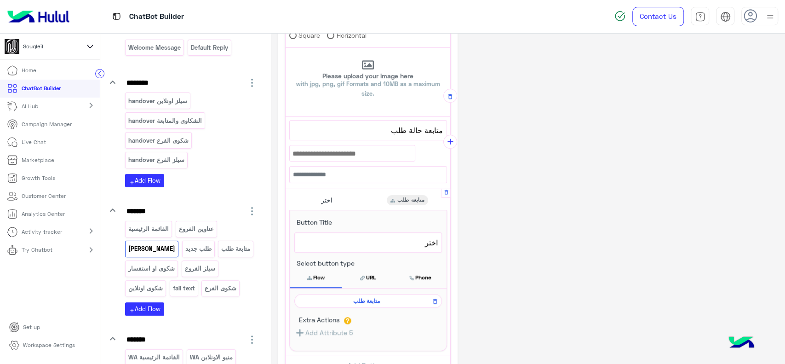
click at [354, 303] on span "متابعة طلب" at bounding box center [366, 301] width 134 height 8
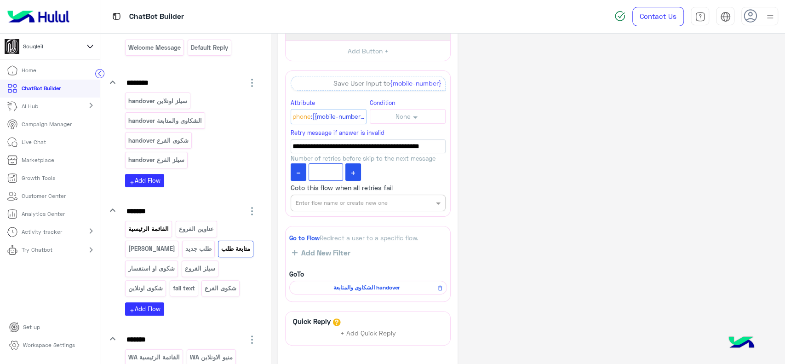
click at [160, 224] on p "القائمة الرئيسية" at bounding box center [149, 229] width 42 height 11
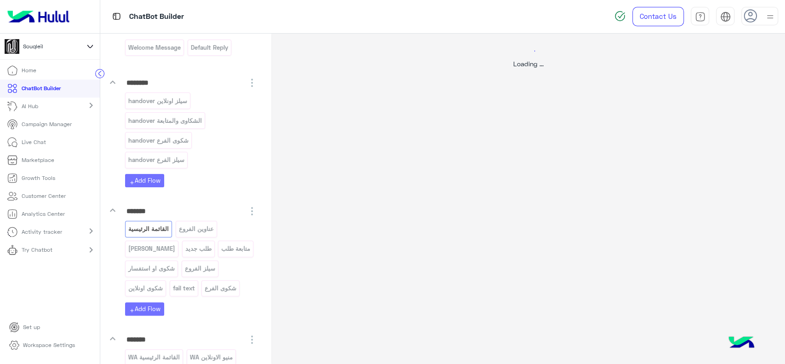
select select "*"
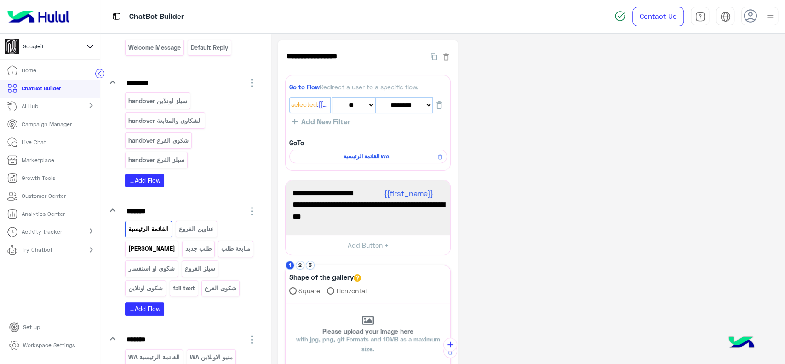
click at [144, 247] on p "[PERSON_NAME]" at bounding box center [152, 248] width 48 height 11
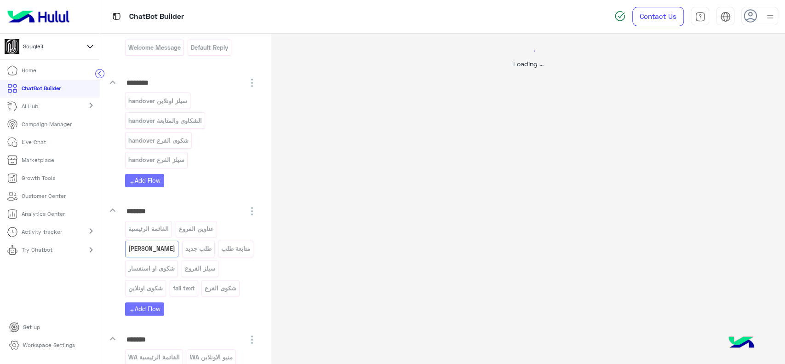
select select "*"
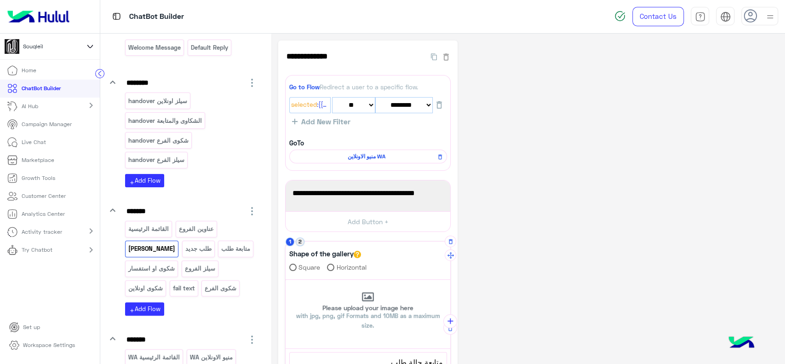
click at [301, 241] on button "2" at bounding box center [300, 241] width 9 height 9
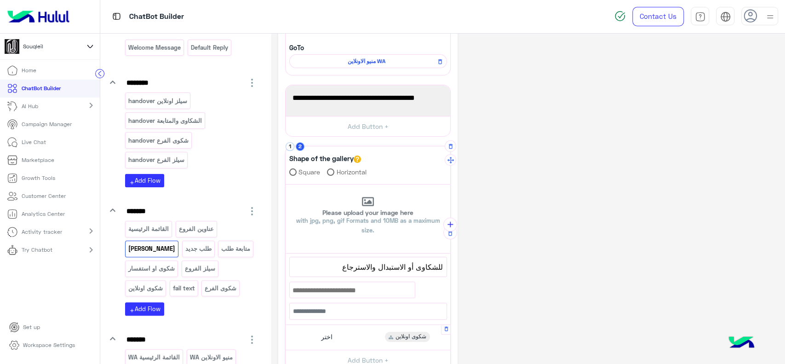
click at [375, 339] on div "[PERSON_NAME] اونلاين" at bounding box center [368, 337] width 158 height 18
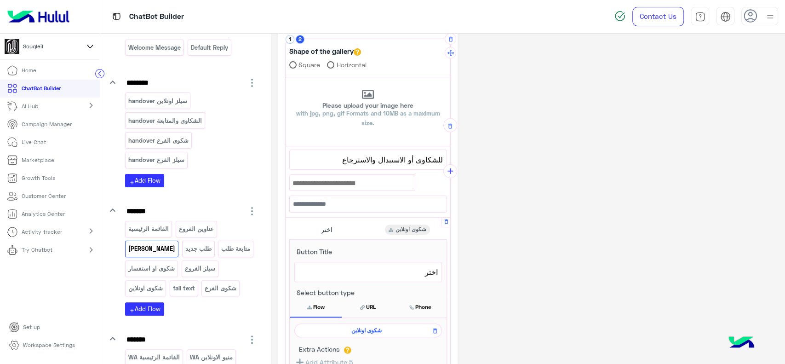
click at [375, 329] on span "شكوى اونلاين" at bounding box center [366, 330] width 134 height 8
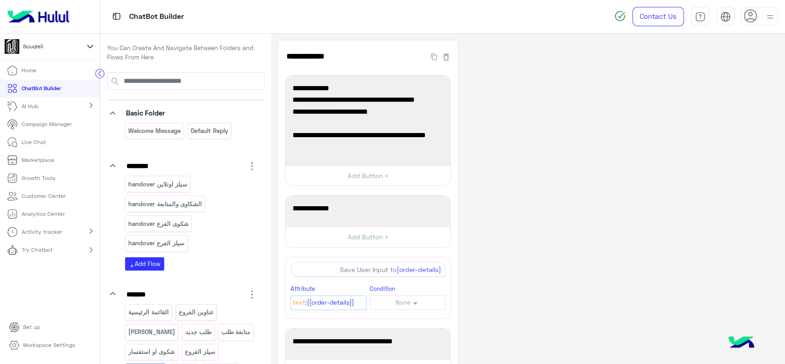
click at [94, 43] on icon at bounding box center [90, 46] width 10 height 11
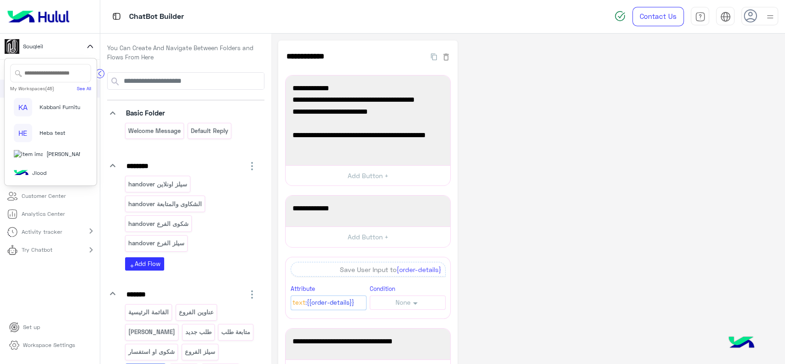
click at [51, 22] on img at bounding box center [38, 16] width 69 height 19
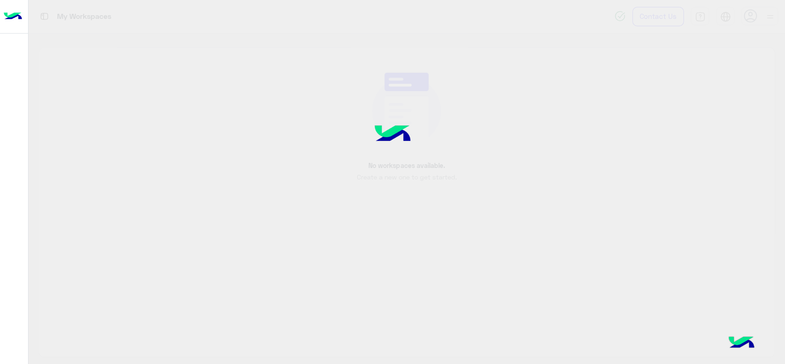
click at [16, 18] on img at bounding box center [13, 16] width 18 height 19
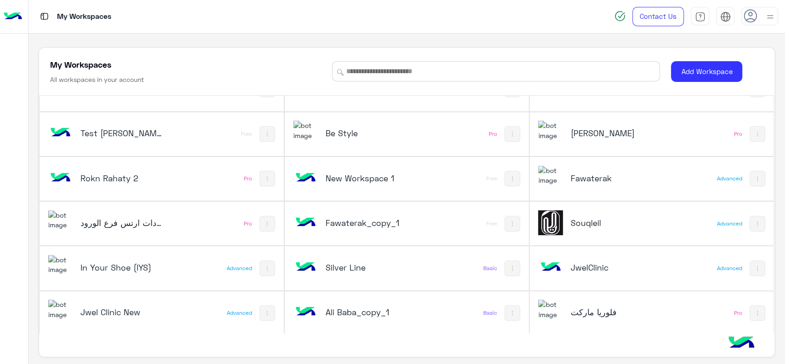
scroll to position [3, 0]
